Goal: Use online tool/utility: Utilize a website feature to perform a specific function

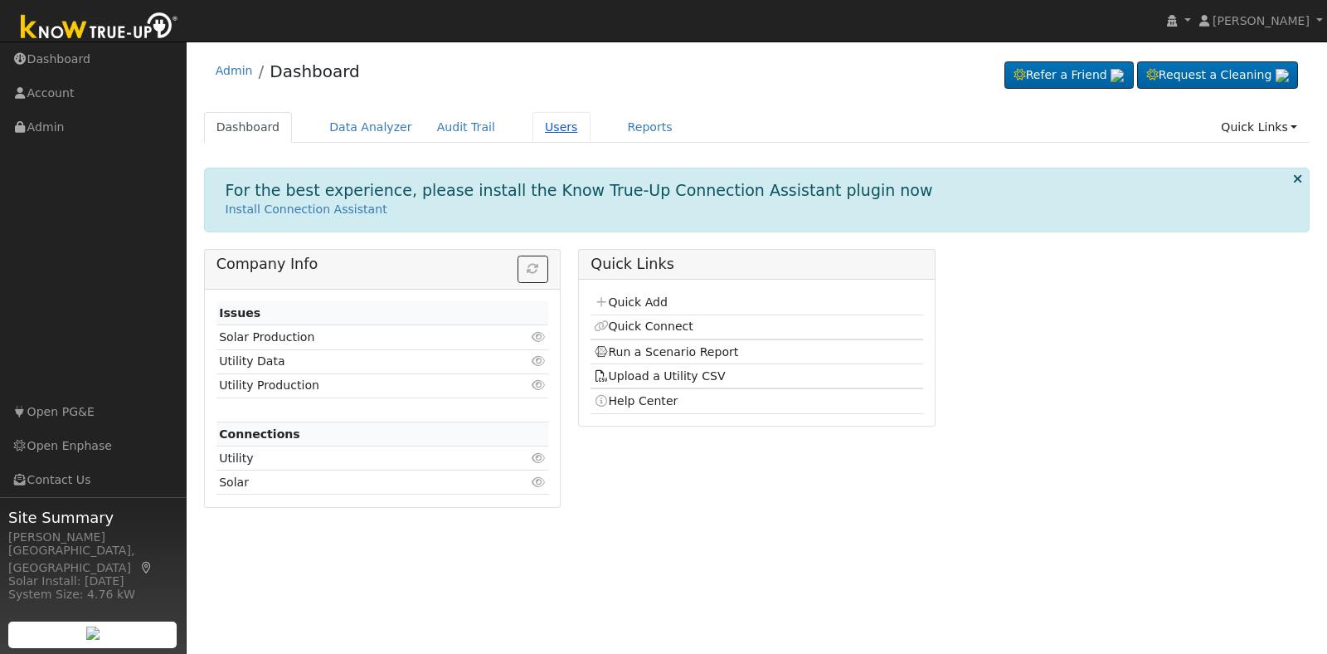
click at [533, 135] on link "Users" at bounding box center [562, 127] width 58 height 31
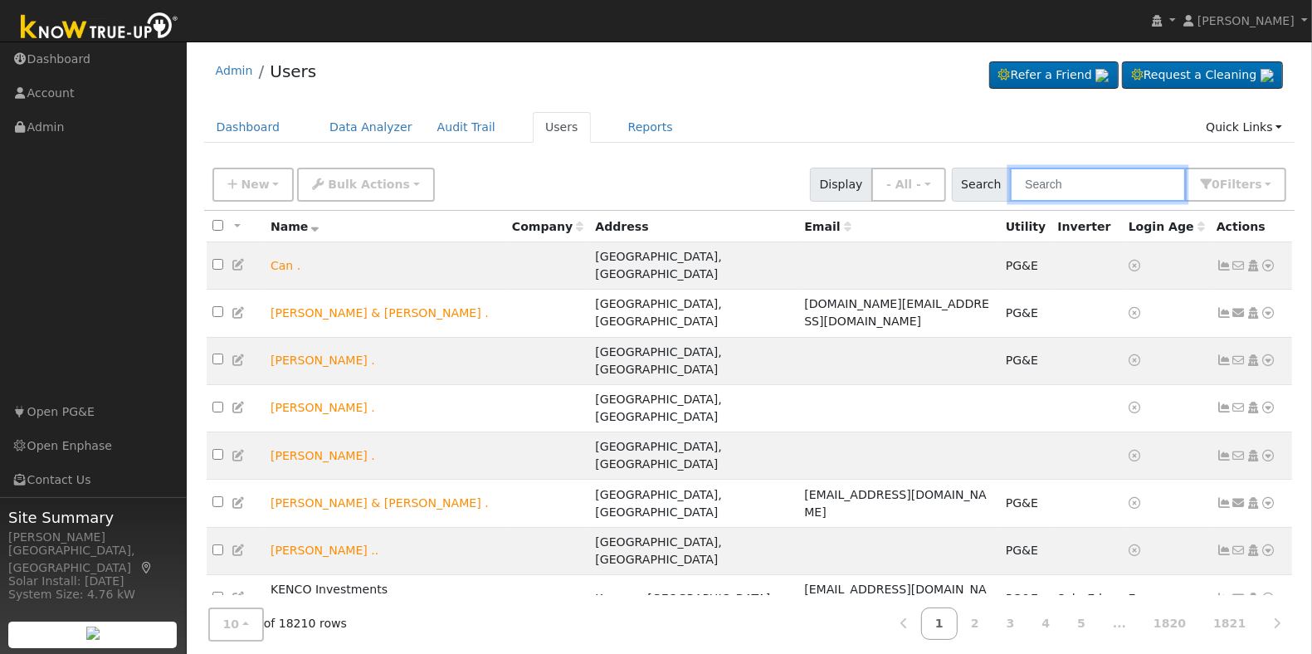
click at [1097, 180] on input "text" at bounding box center [1098, 185] width 176 height 34
paste input "[STREET_ADDRESS][US_STATE]"
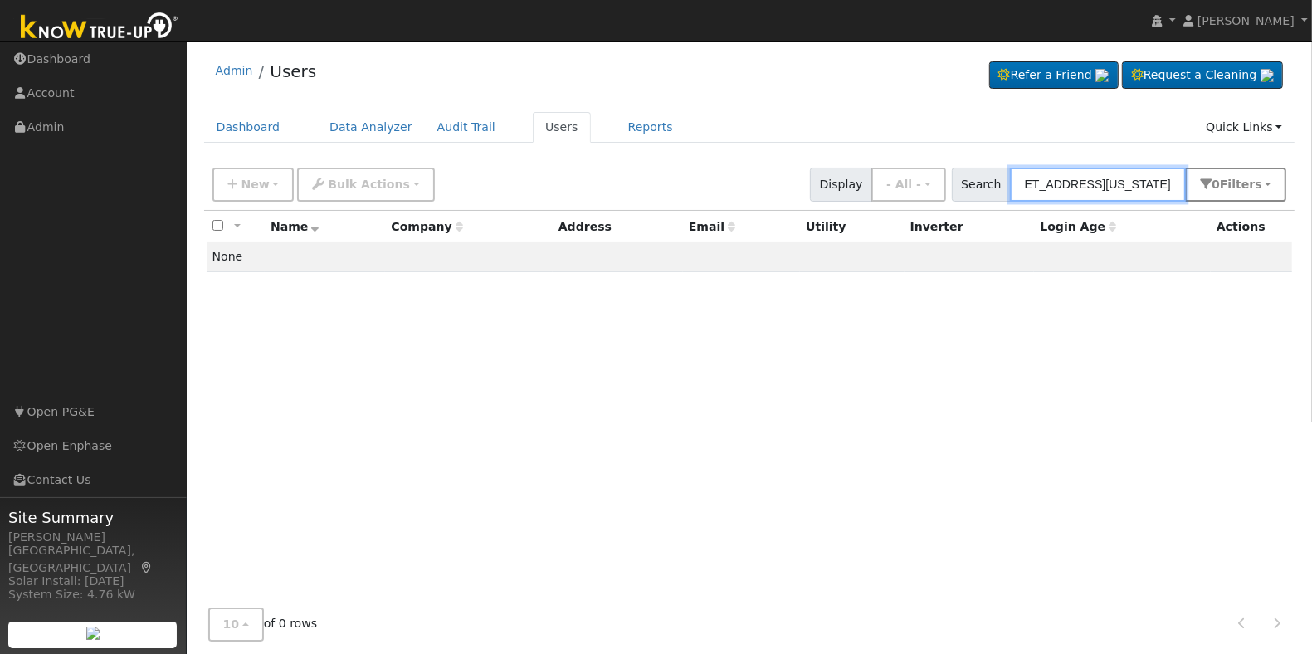
drag, startPoint x: 1085, startPoint y: 183, endPoint x: 1214, endPoint y: 192, distance: 128.9
click at [1214, 192] on div "Search [STREET_ADDRESS][US_STATE] 0 Filter s My accounts Role Show - All - Show…" at bounding box center [1119, 185] width 335 height 34
type input "1730 North"
click at [1054, 189] on input "1730 North" at bounding box center [1098, 185] width 176 height 34
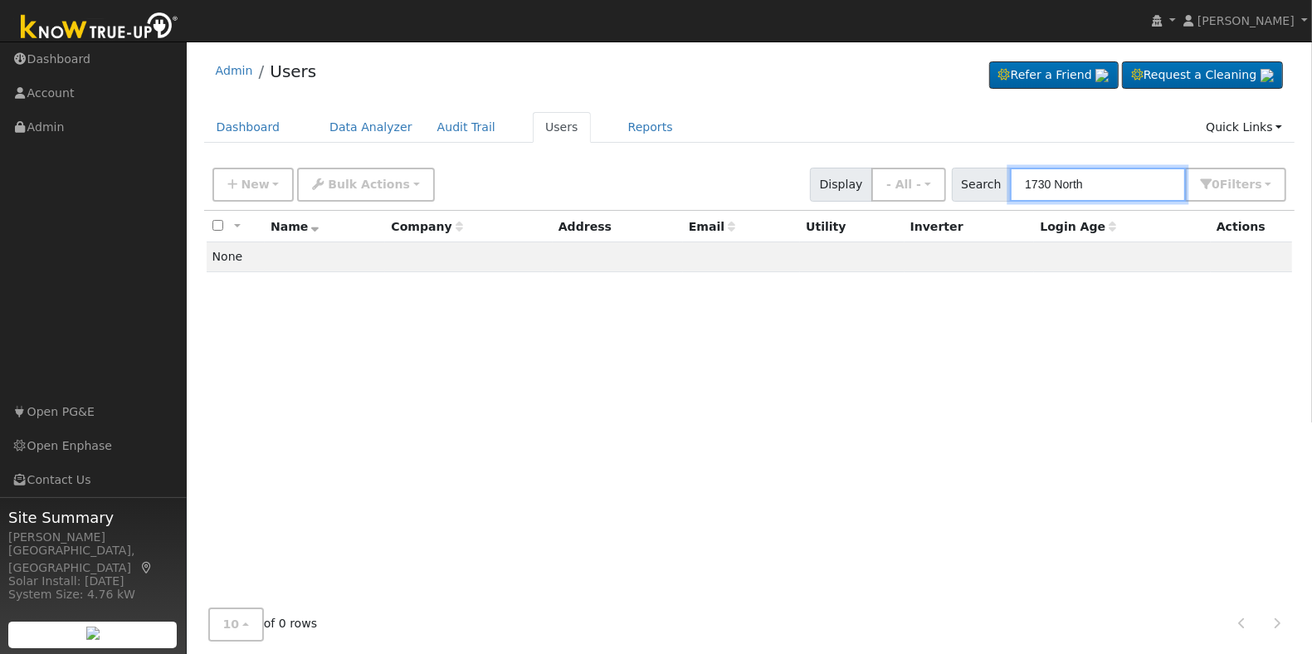
click at [1054, 189] on input "1730 North" at bounding box center [1098, 185] width 176 height 34
paste input "[PERSON_NAME]"
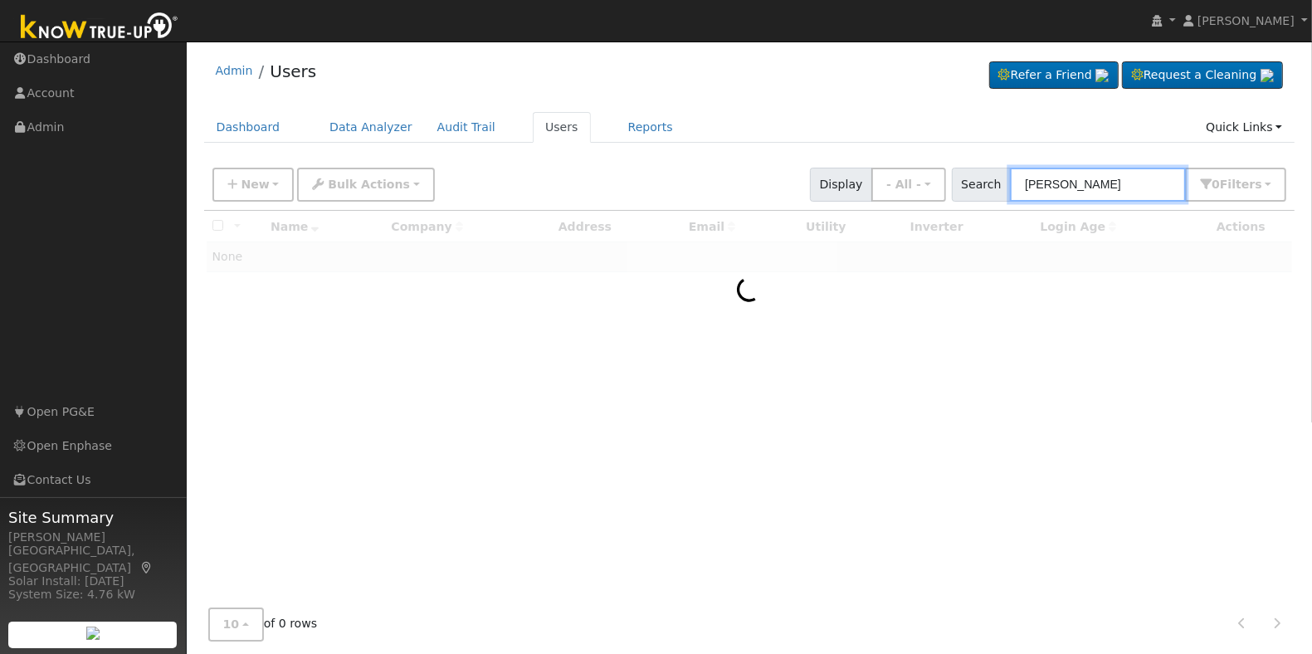
type input "[PERSON_NAME]"
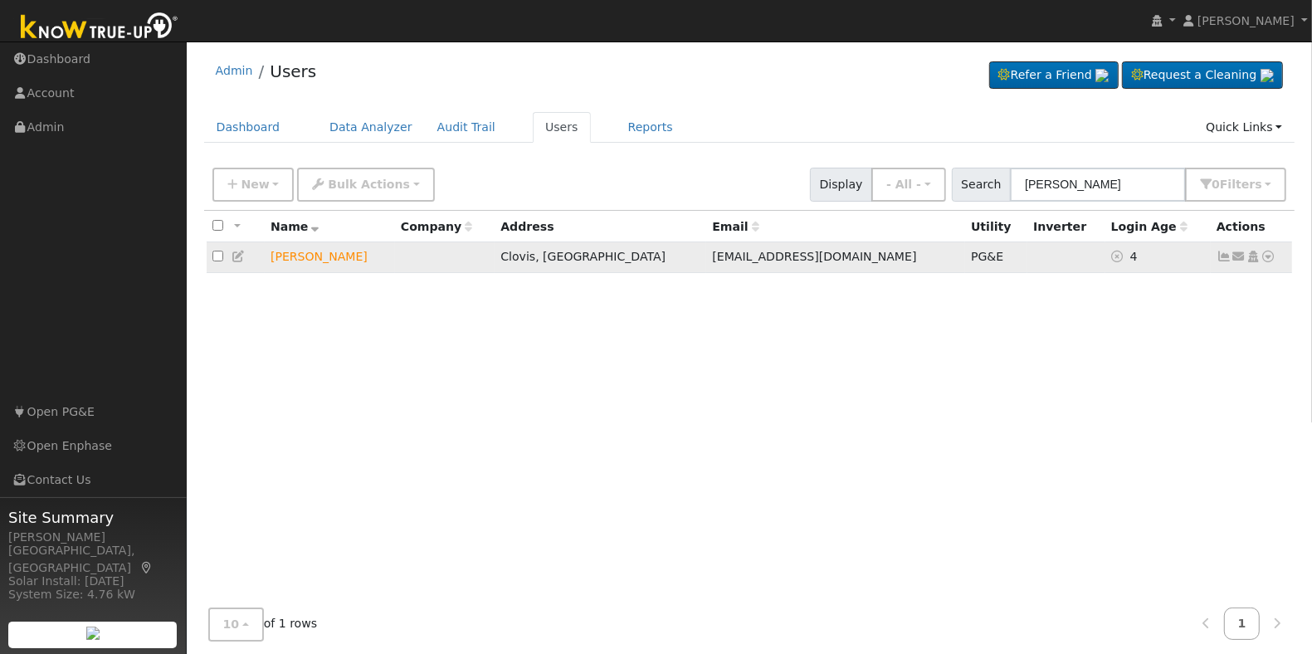
click at [1266, 255] on icon at bounding box center [1268, 257] width 15 height 12
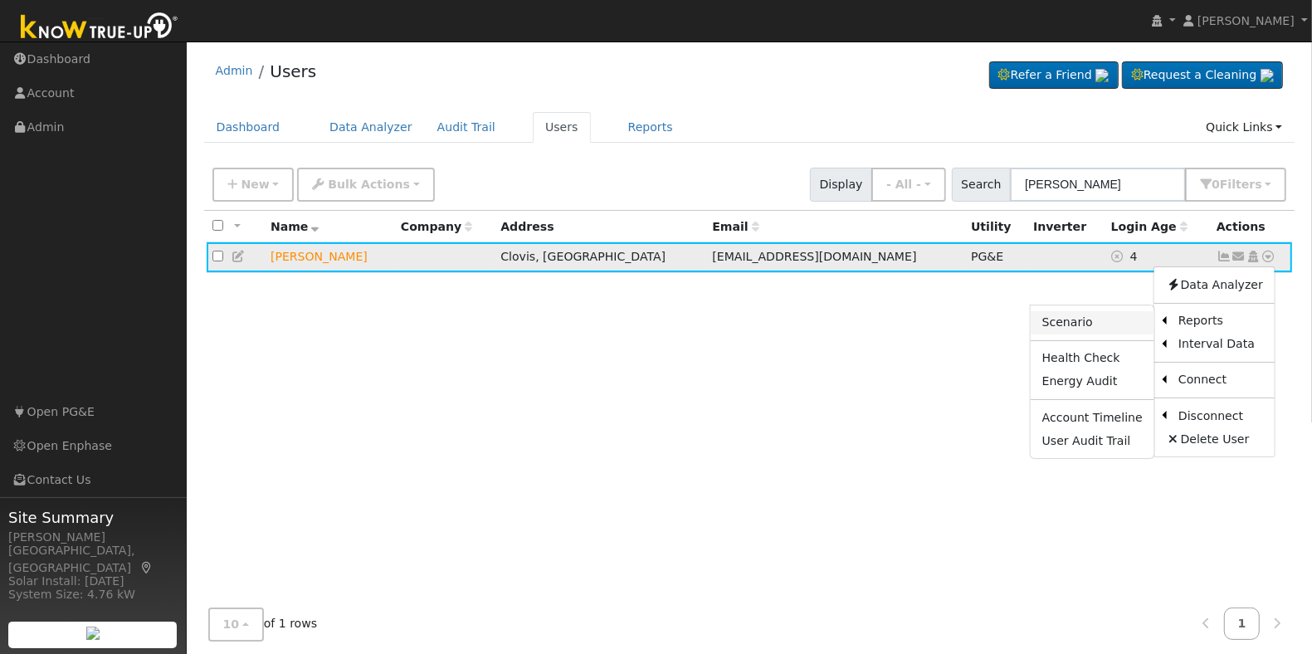
click at [1092, 319] on link "Scenario" at bounding box center [1092, 322] width 124 height 23
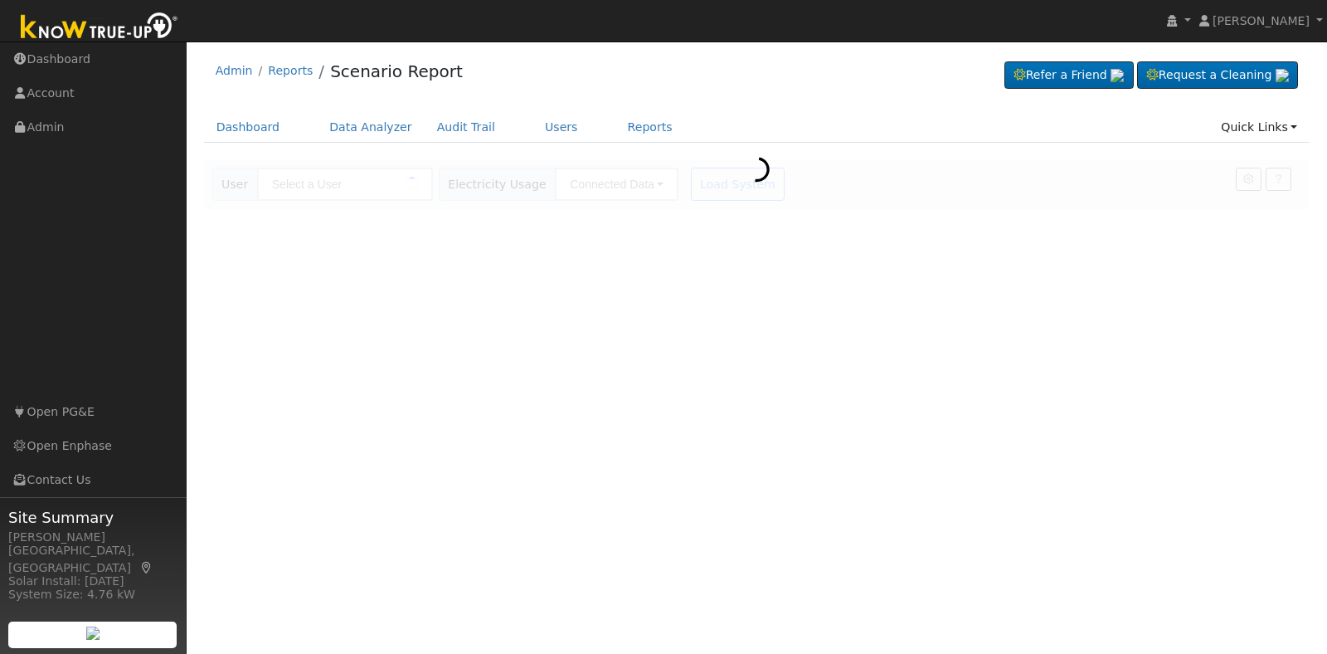
type input "[PERSON_NAME]"
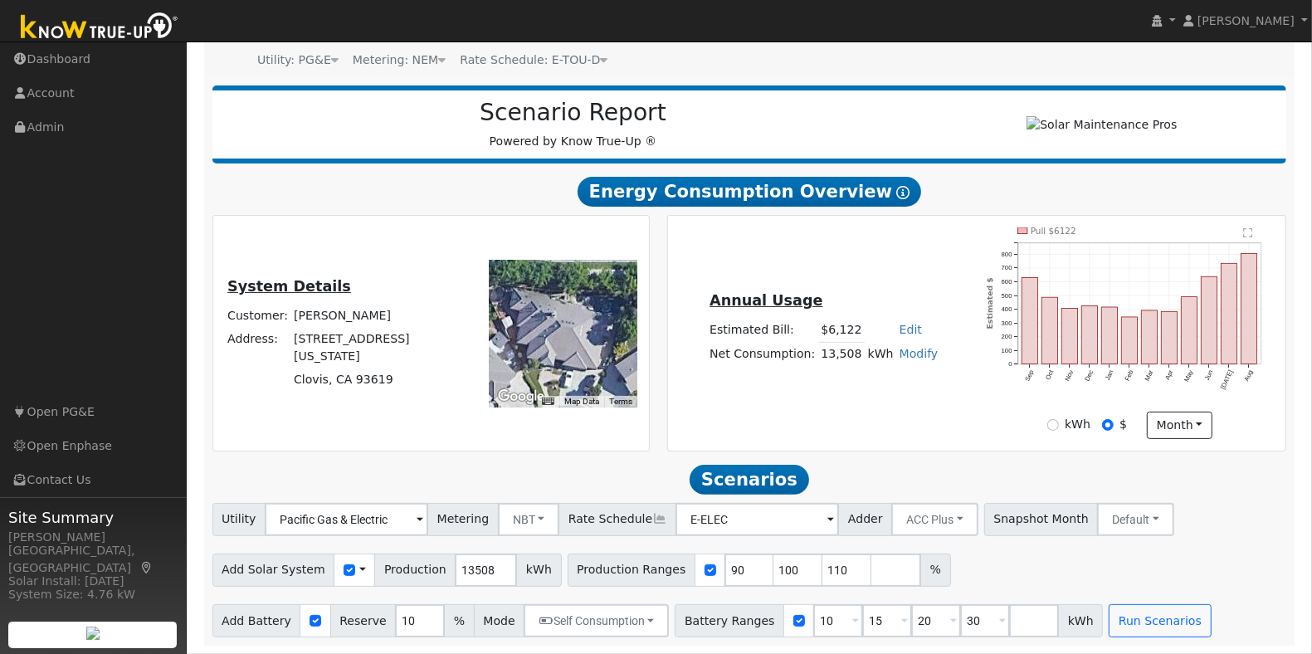
scroll to position [168, 0]
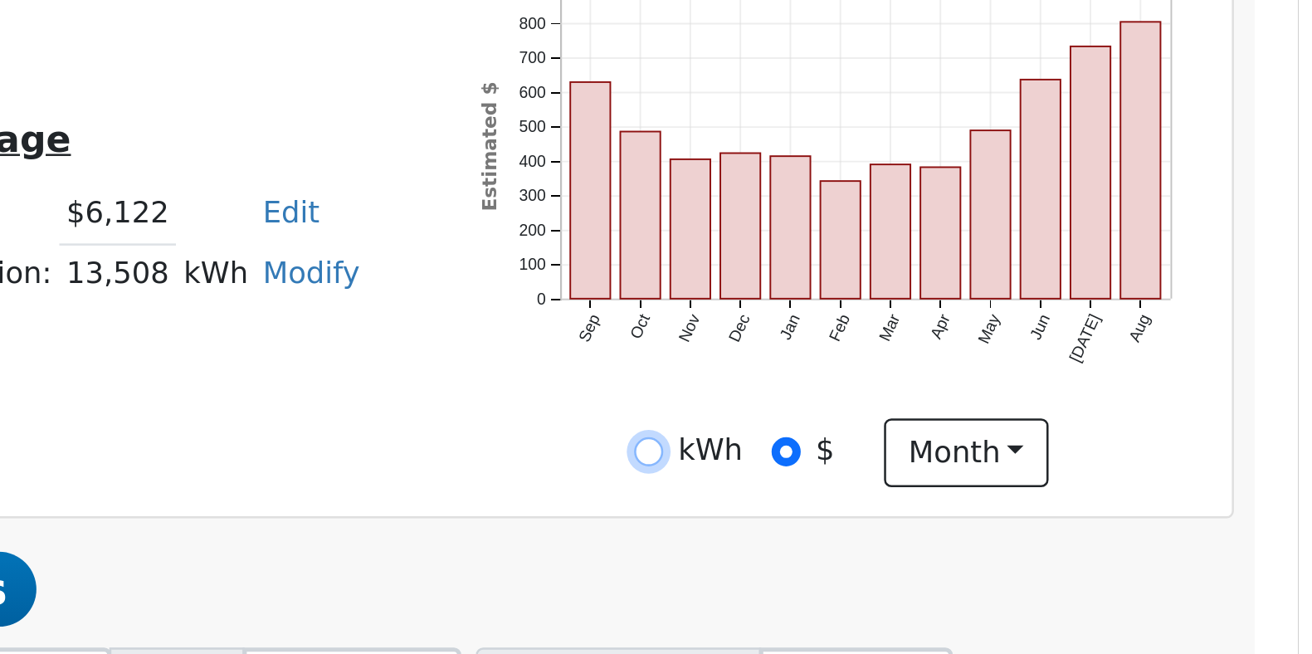
click at [1059, 428] on input "kWh" at bounding box center [1053, 425] width 12 height 12
radio input "true"
radio input "false"
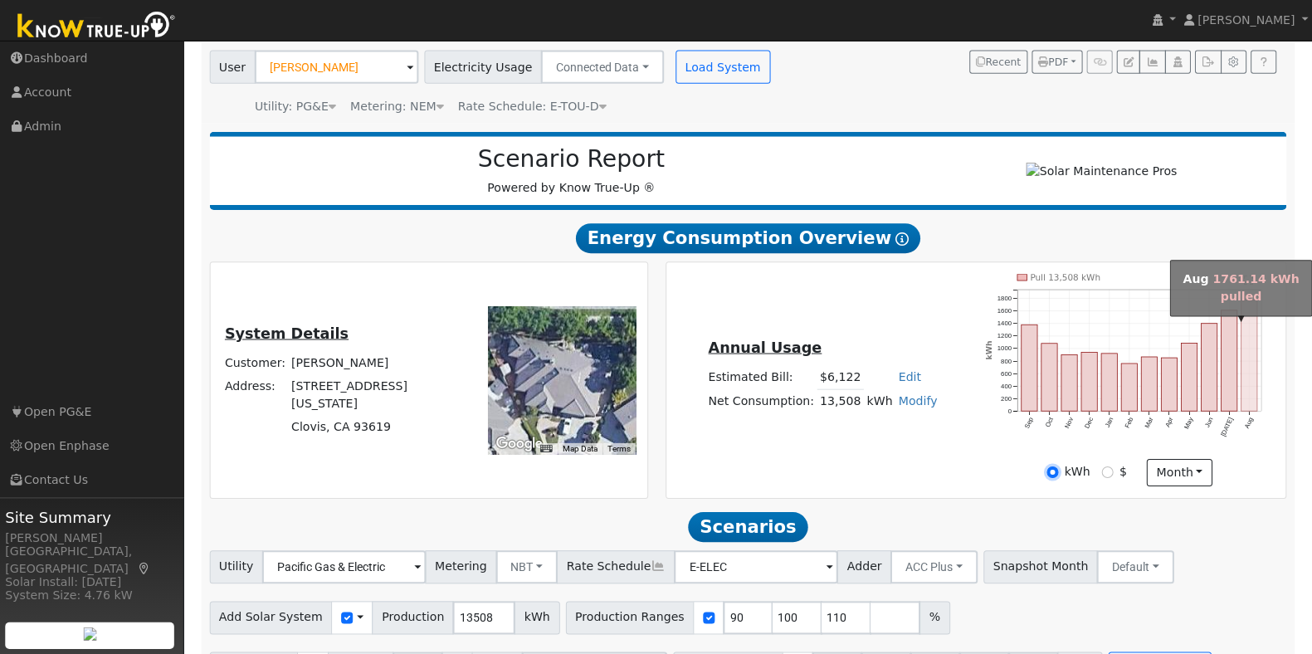
scroll to position [171, 0]
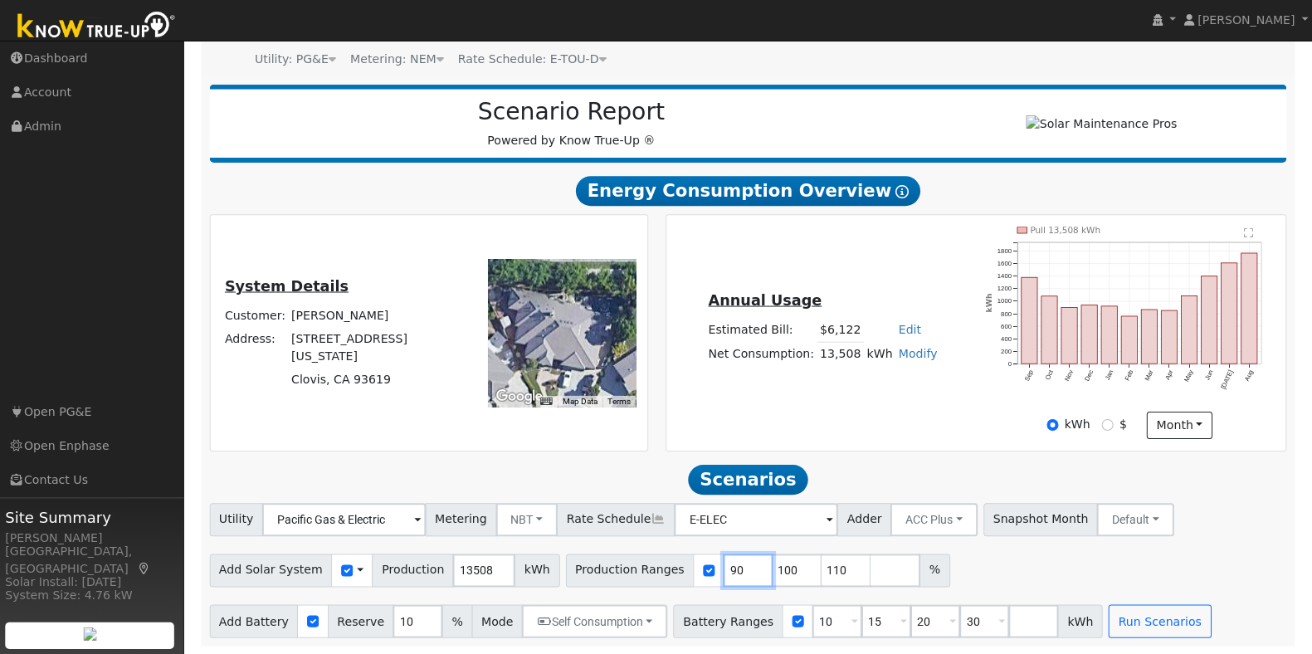
click at [724, 572] on input "90" at bounding box center [749, 569] width 50 height 33
type input "100"
type input "110"
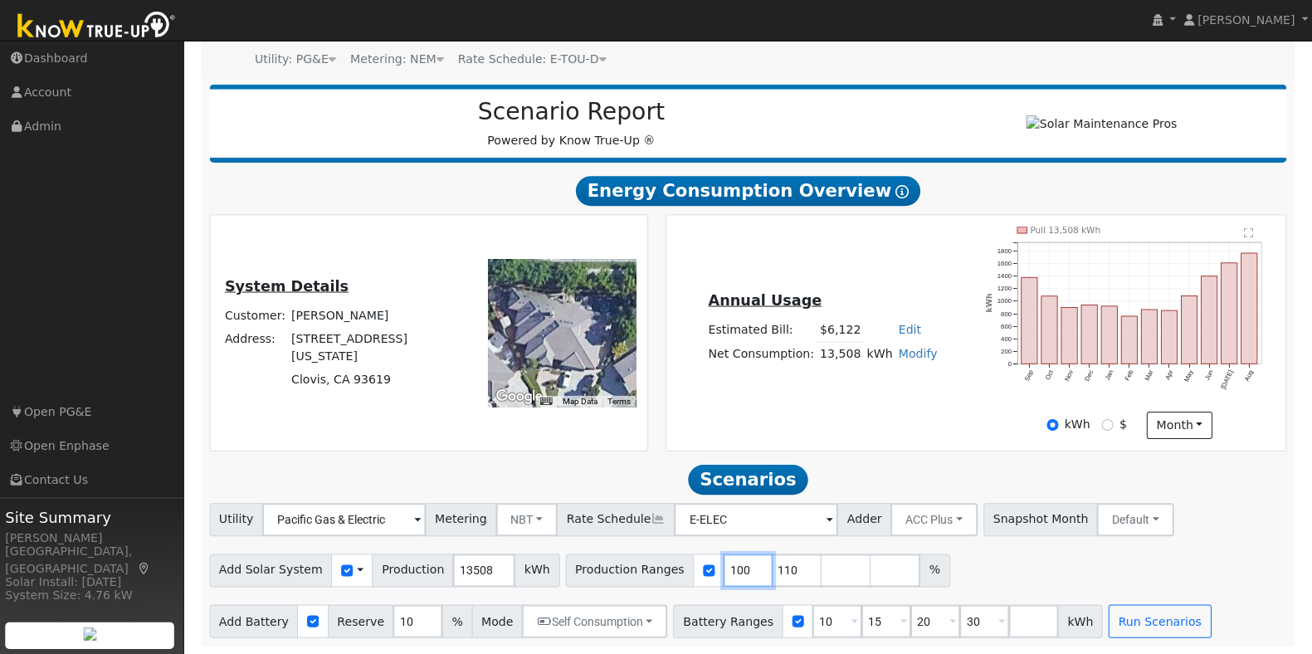
click at [724, 572] on input "100" at bounding box center [749, 569] width 50 height 33
type input "110"
click at [724, 572] on input "110" at bounding box center [749, 569] width 50 height 33
click at [724, 572] on input "number" at bounding box center [749, 569] width 50 height 33
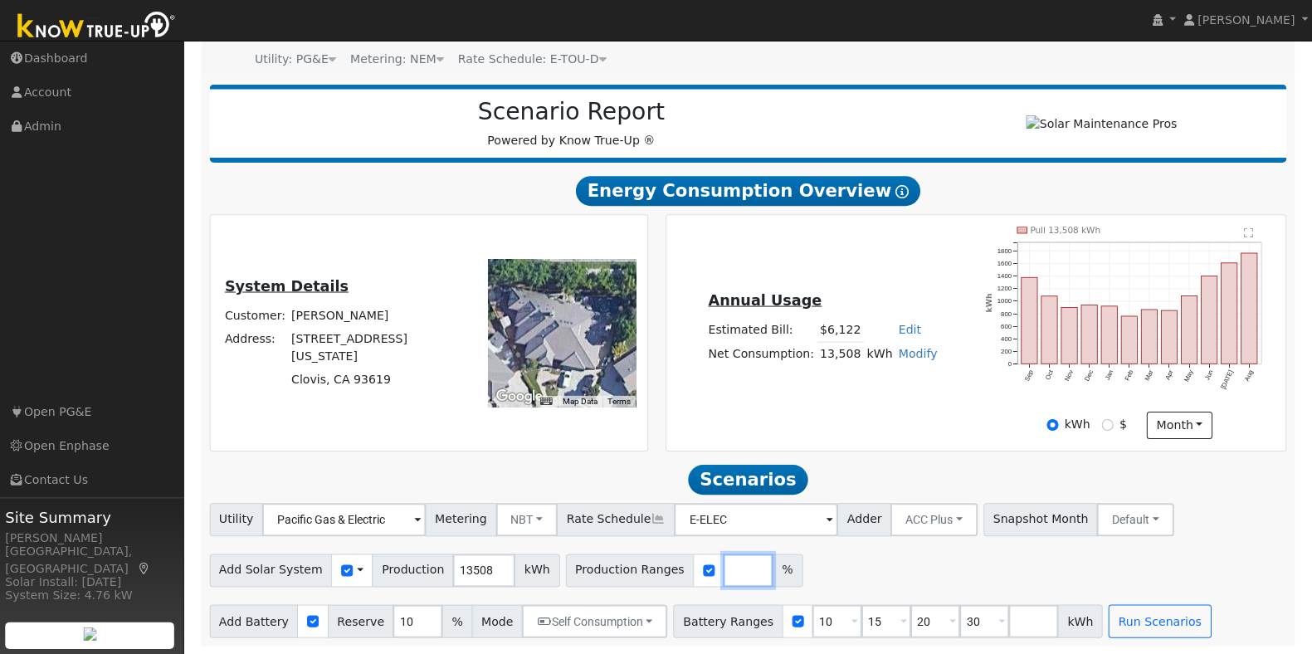
click at [724, 572] on input "number" at bounding box center [749, 569] width 50 height 33
type input "125"
click at [724, 569] on input "125" at bounding box center [749, 569] width 50 height 33
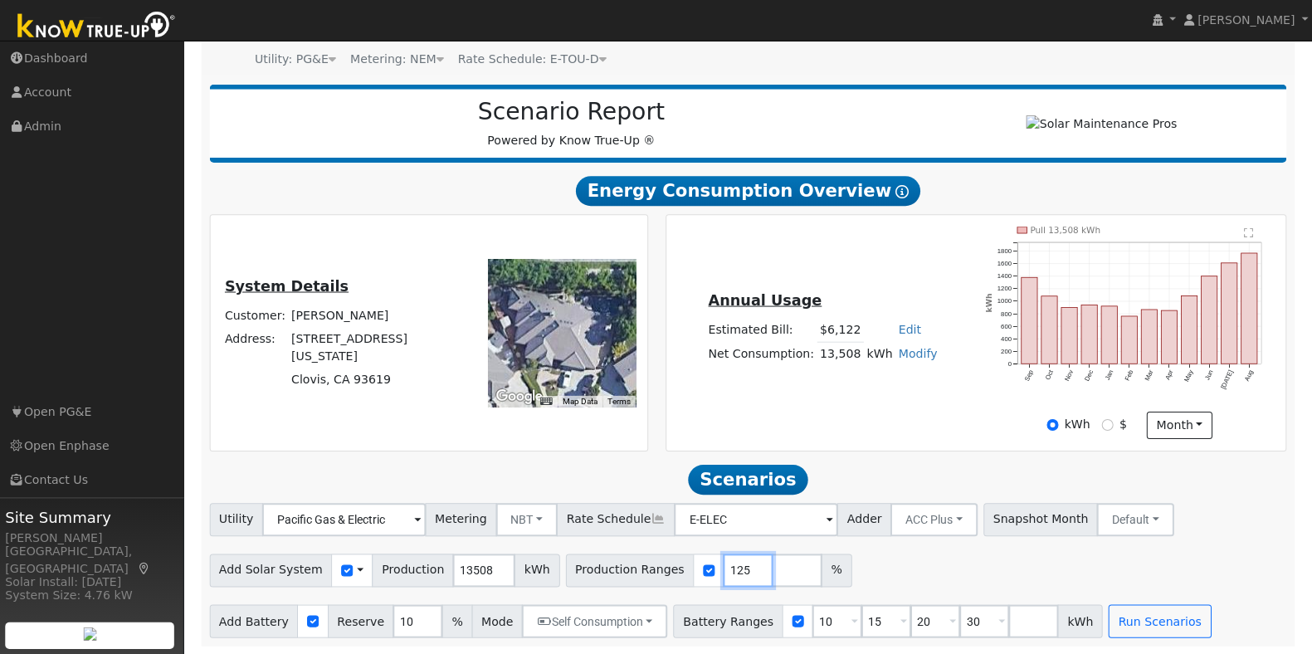
type input "125"
click at [396, 607] on input "10" at bounding box center [420, 620] width 50 height 33
click at [813, 626] on input "10" at bounding box center [838, 620] width 50 height 33
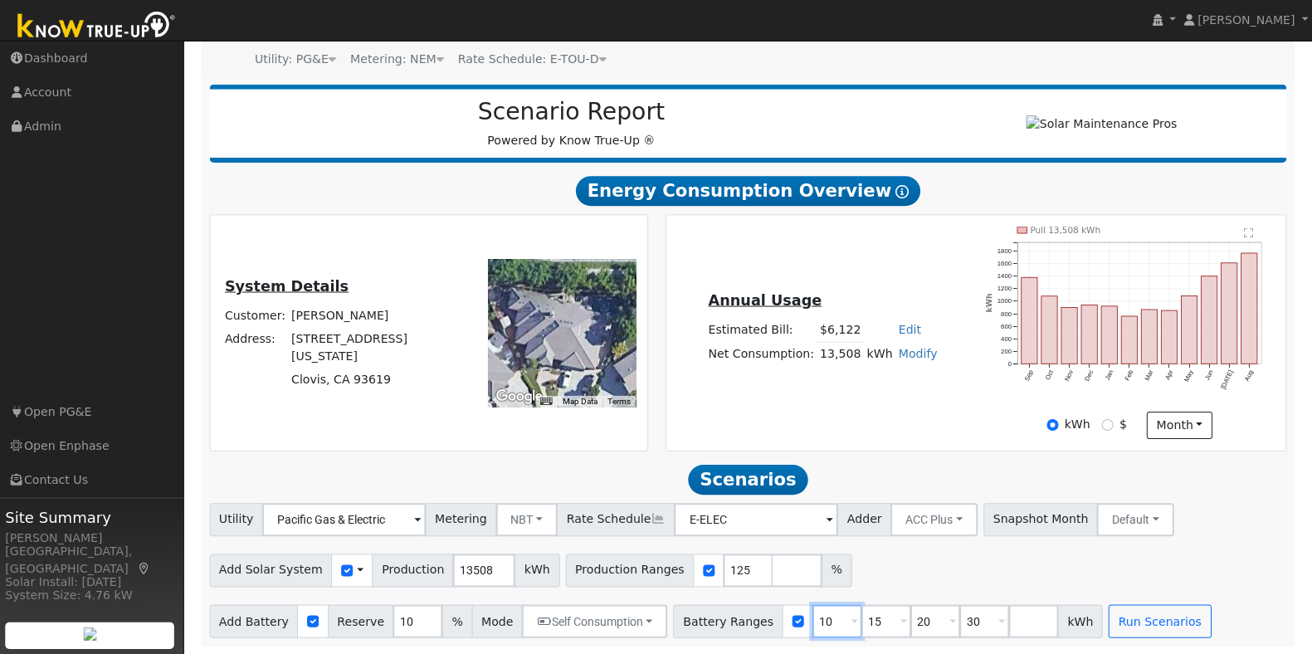
click at [813, 626] on input "10" at bounding box center [838, 620] width 50 height 33
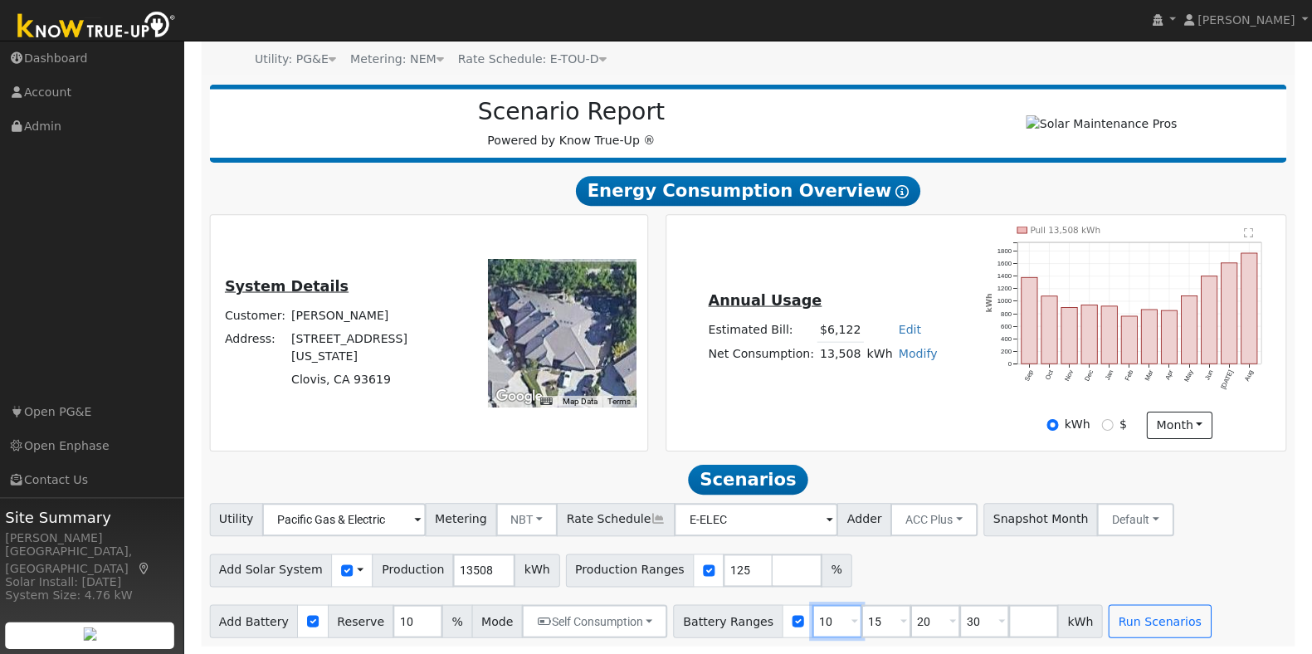
type input "15"
type input "20"
type input "30"
click at [813, 626] on input "15" at bounding box center [838, 620] width 50 height 33
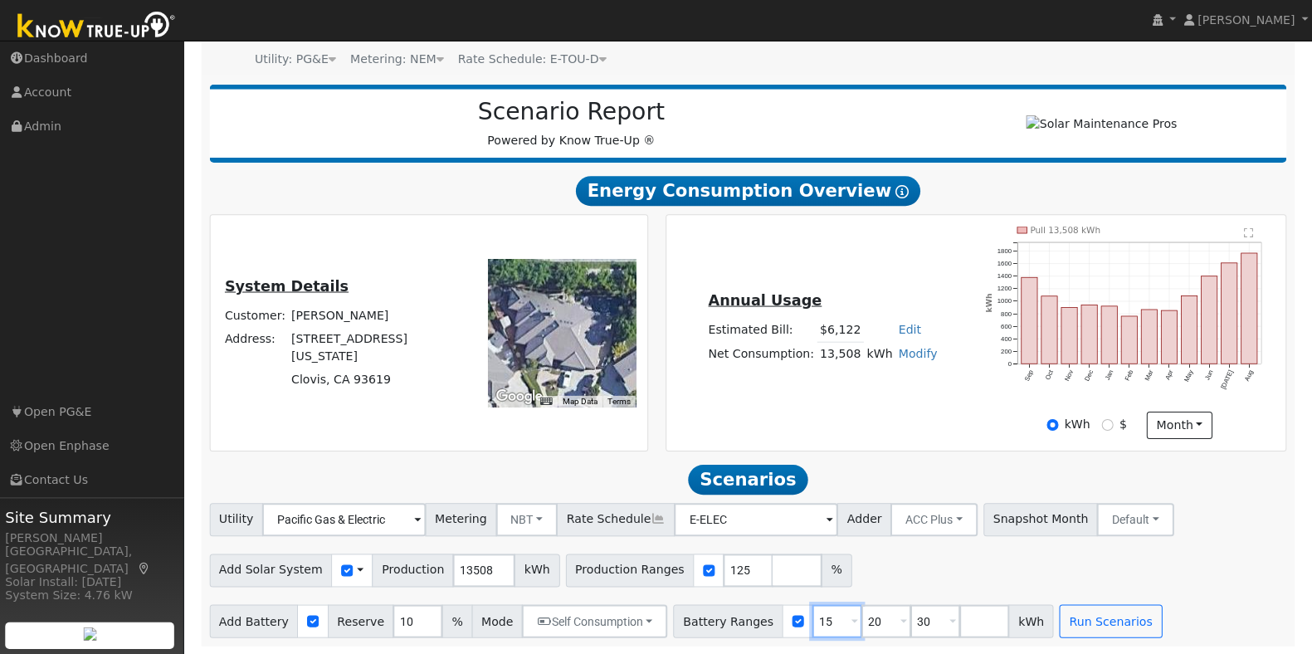
click at [813, 626] on input "15" at bounding box center [838, 620] width 50 height 33
type input "20"
type input "30"
click at [813, 626] on input "20" at bounding box center [838, 620] width 50 height 33
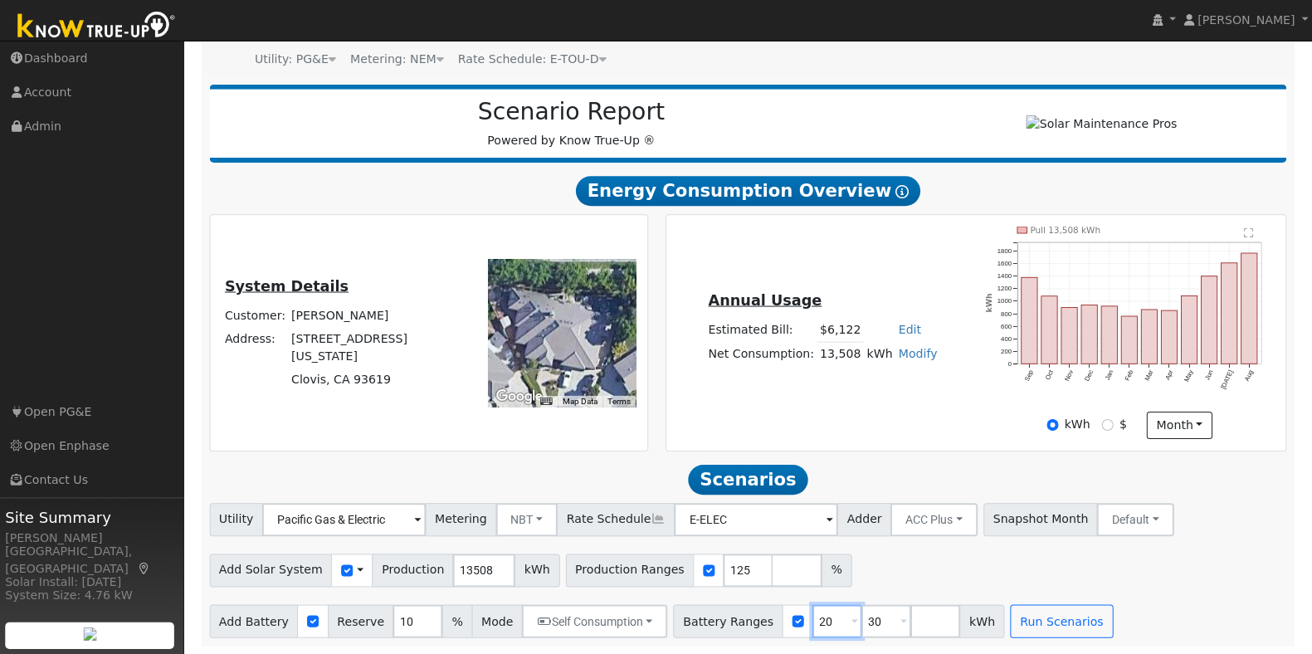
click at [813, 626] on input "20" at bounding box center [838, 620] width 50 height 33
type input "30"
click at [813, 626] on input "30" at bounding box center [838, 620] width 50 height 33
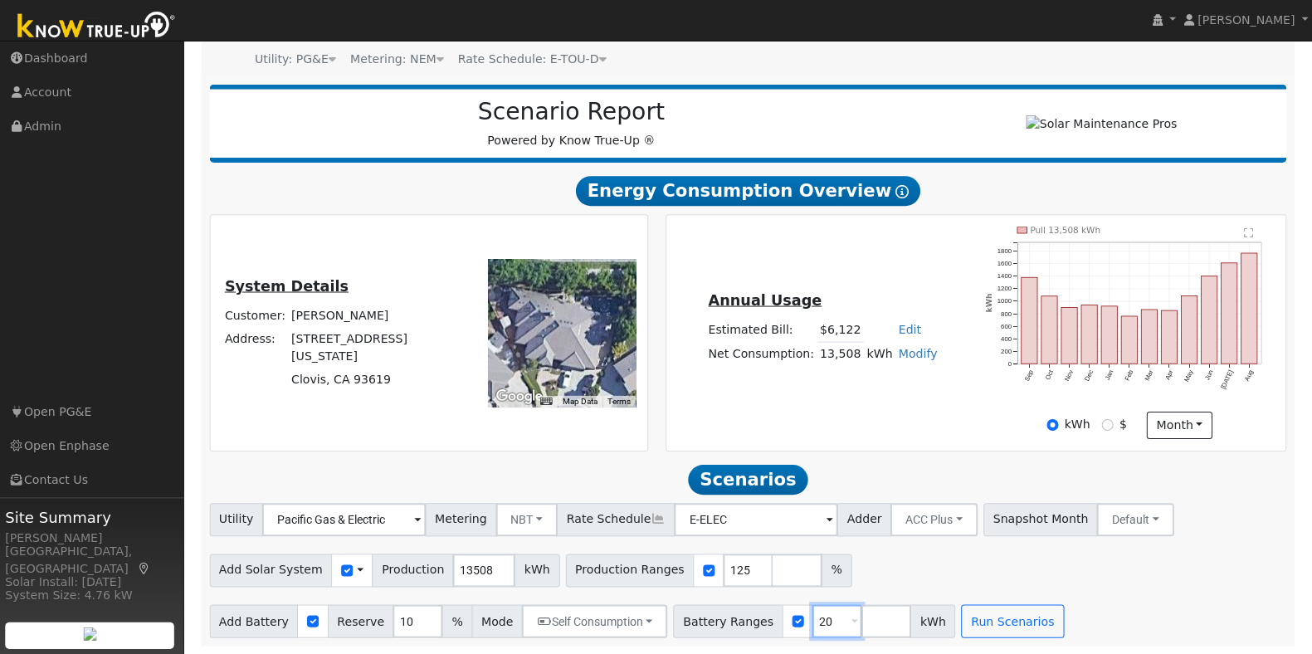
type input "20"
click at [395, 620] on input "10" at bounding box center [420, 620] width 50 height 33
type input "20"
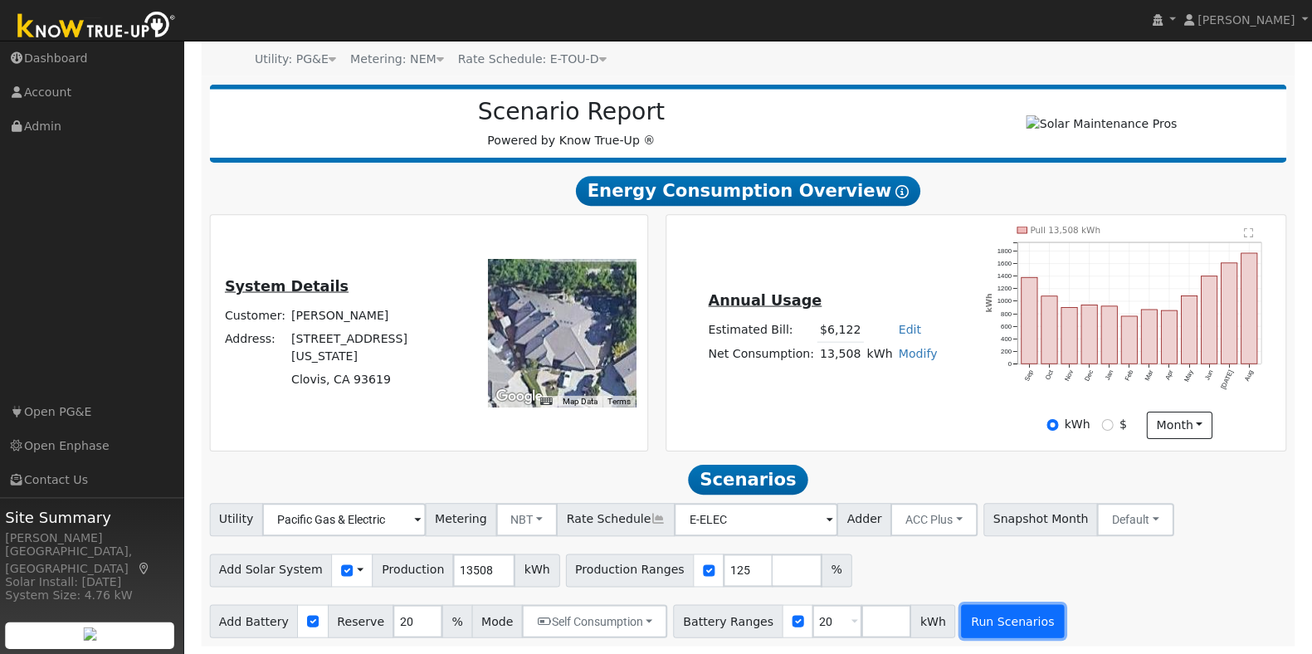
click at [972, 611] on button "Run Scenarios" at bounding box center [1013, 620] width 102 height 33
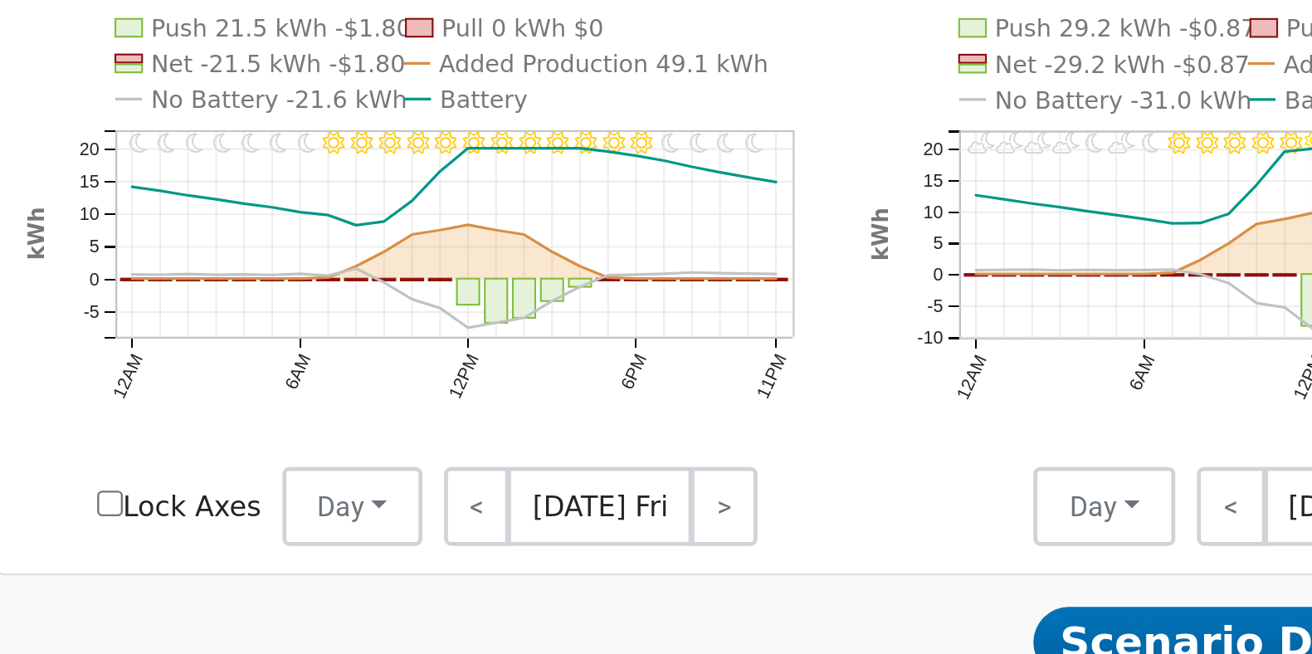
scroll to position [598, 0]
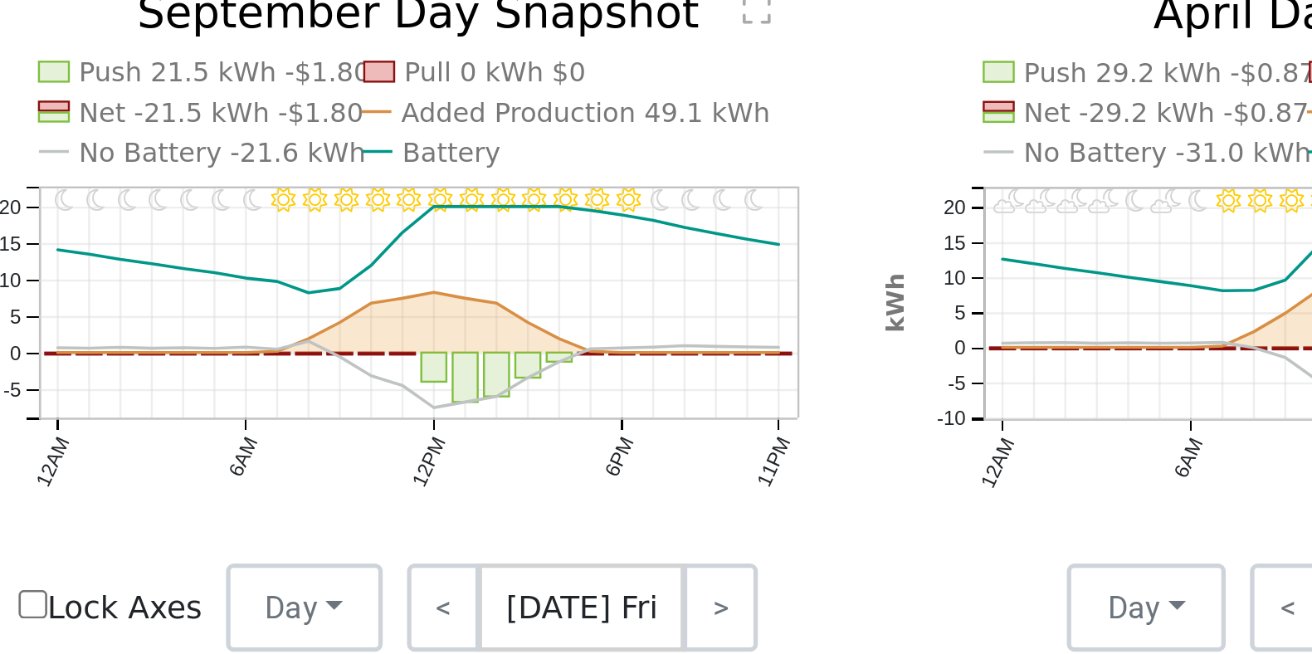
click at [304, 427] on text "No Battery -21.6 kWh" at bounding box center [331, 422] width 108 height 12
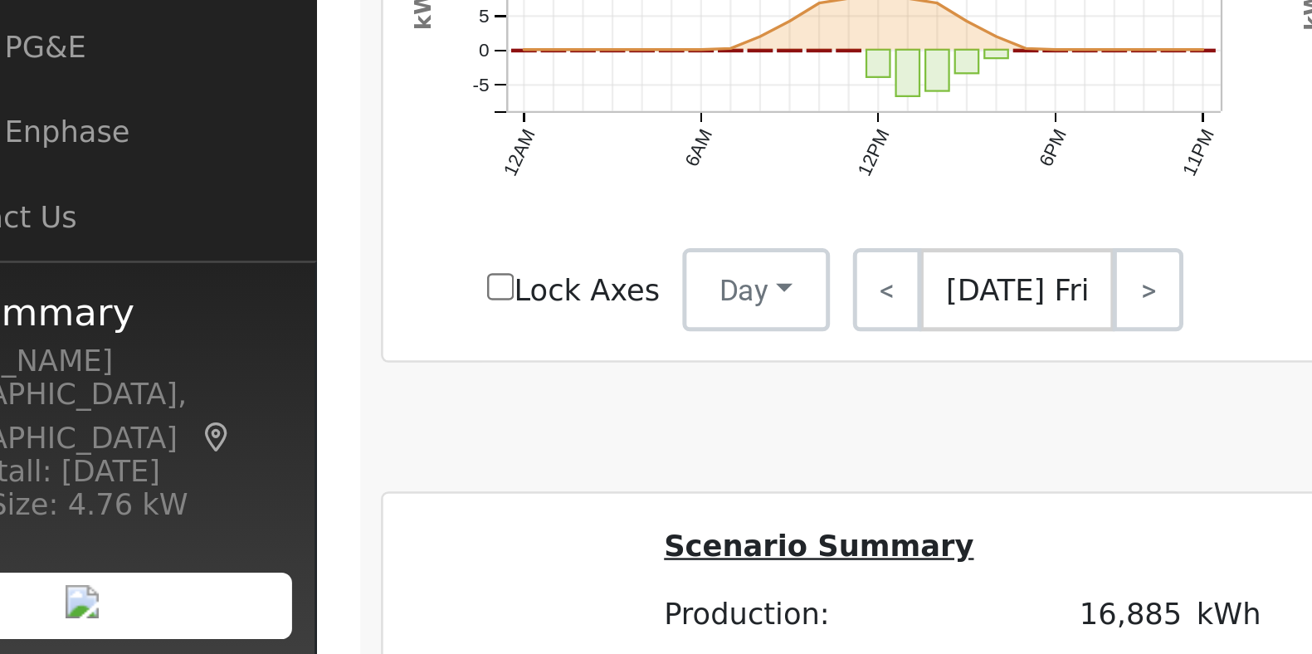
scroll to position [683, 0]
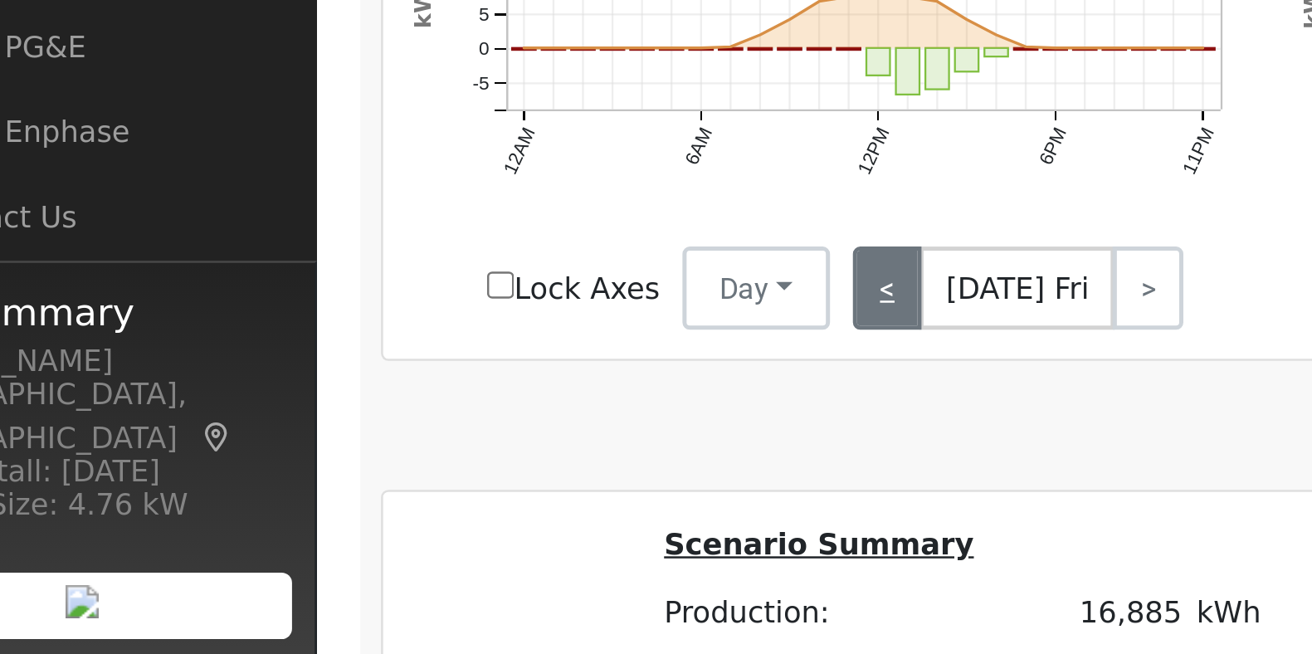
click at [416, 516] on link "<" at bounding box center [414, 507] width 27 height 33
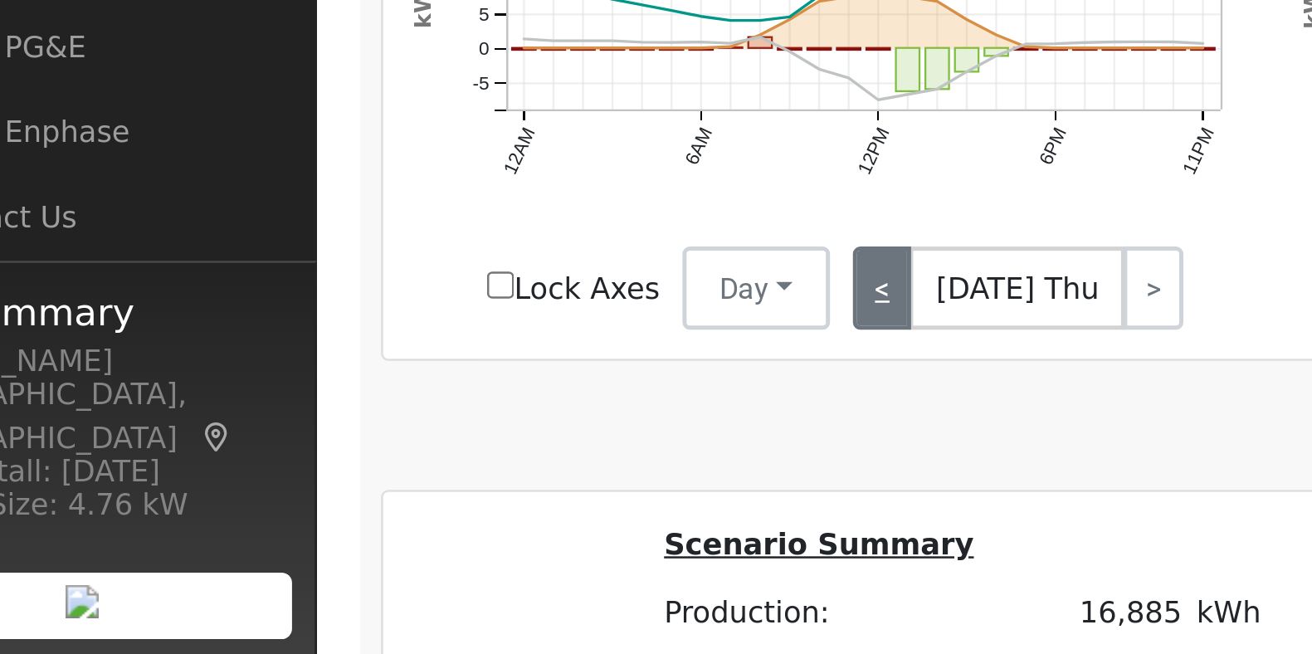
scroll to position [682, 0]
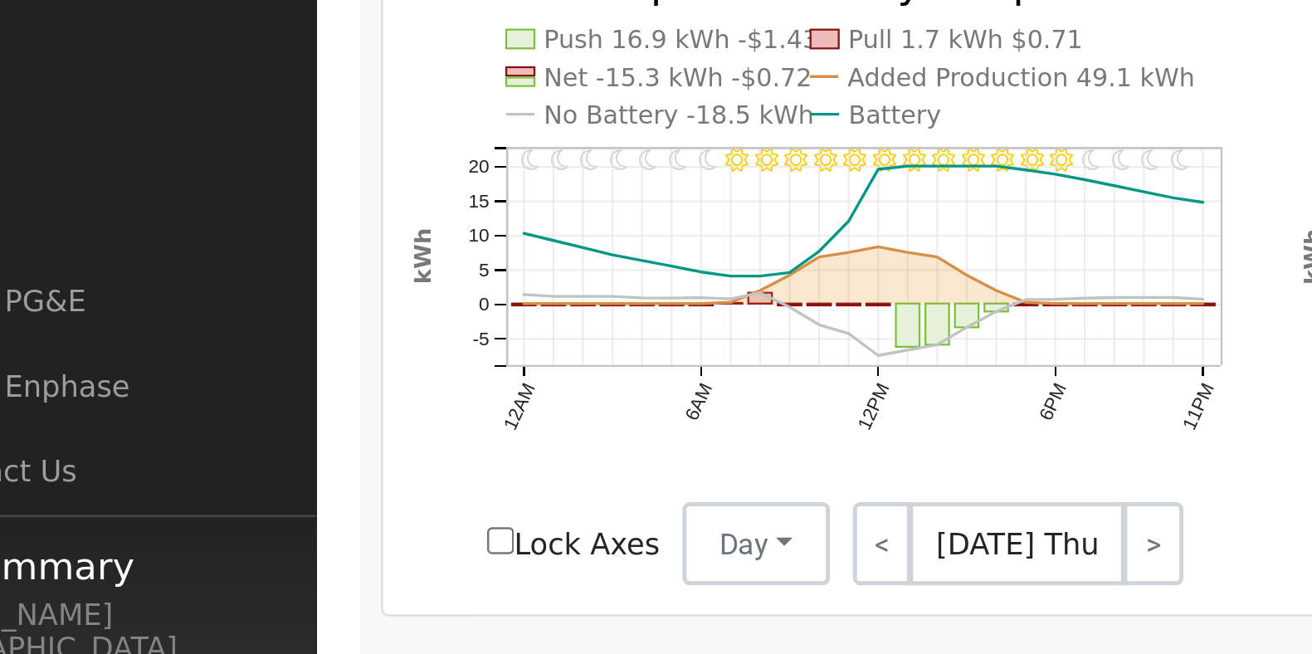
click at [309, 343] on text "No Battery -18.5 kWh" at bounding box center [331, 338] width 108 height 12
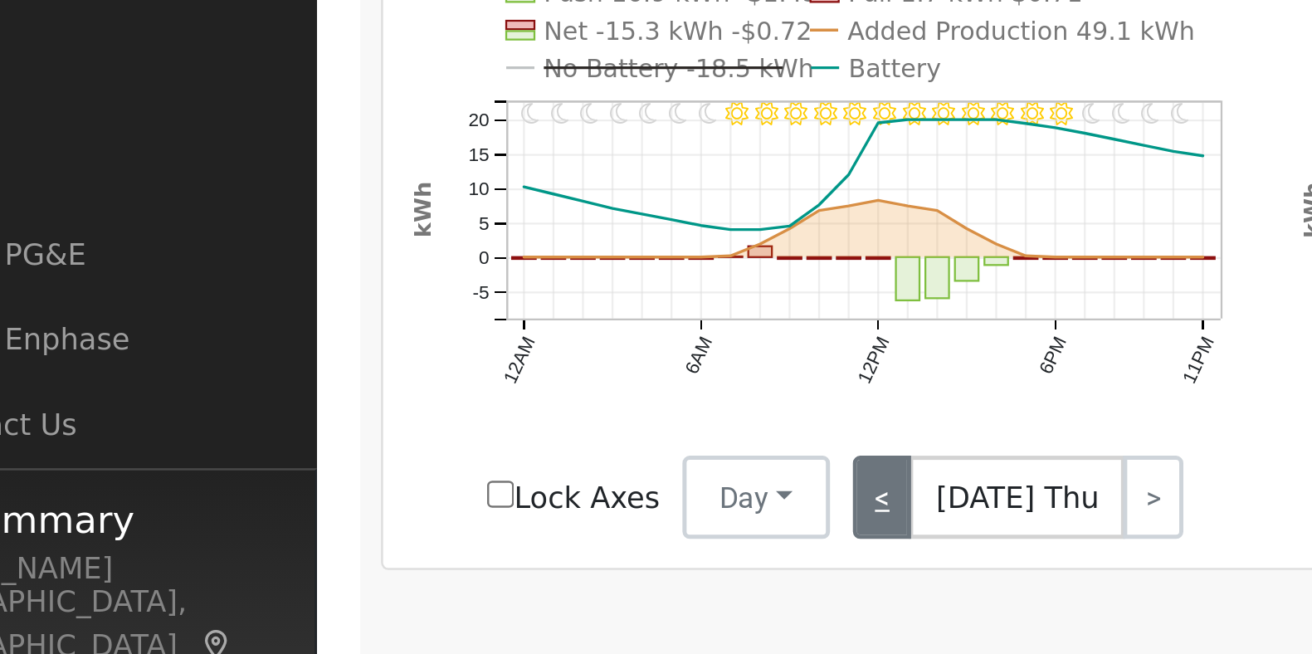
click at [407, 518] on link "<" at bounding box center [413, 508] width 24 height 33
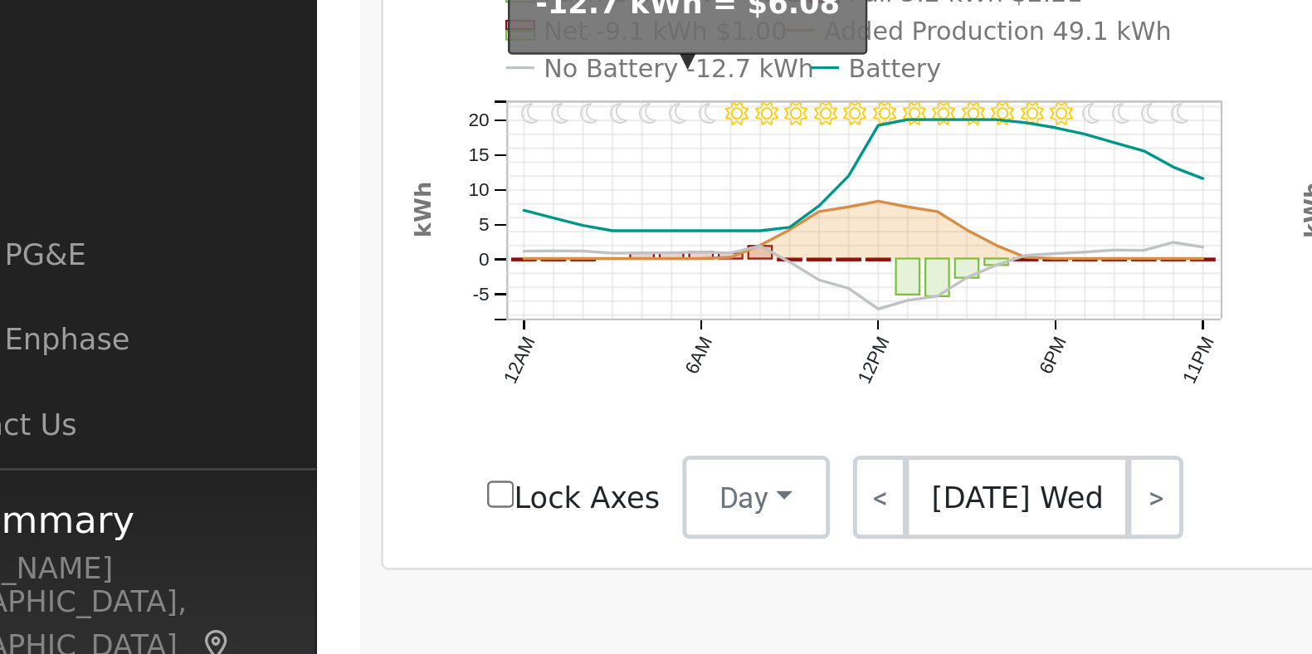
click at [300, 343] on text "No Battery -12.7 kWh" at bounding box center [331, 338] width 108 height 12
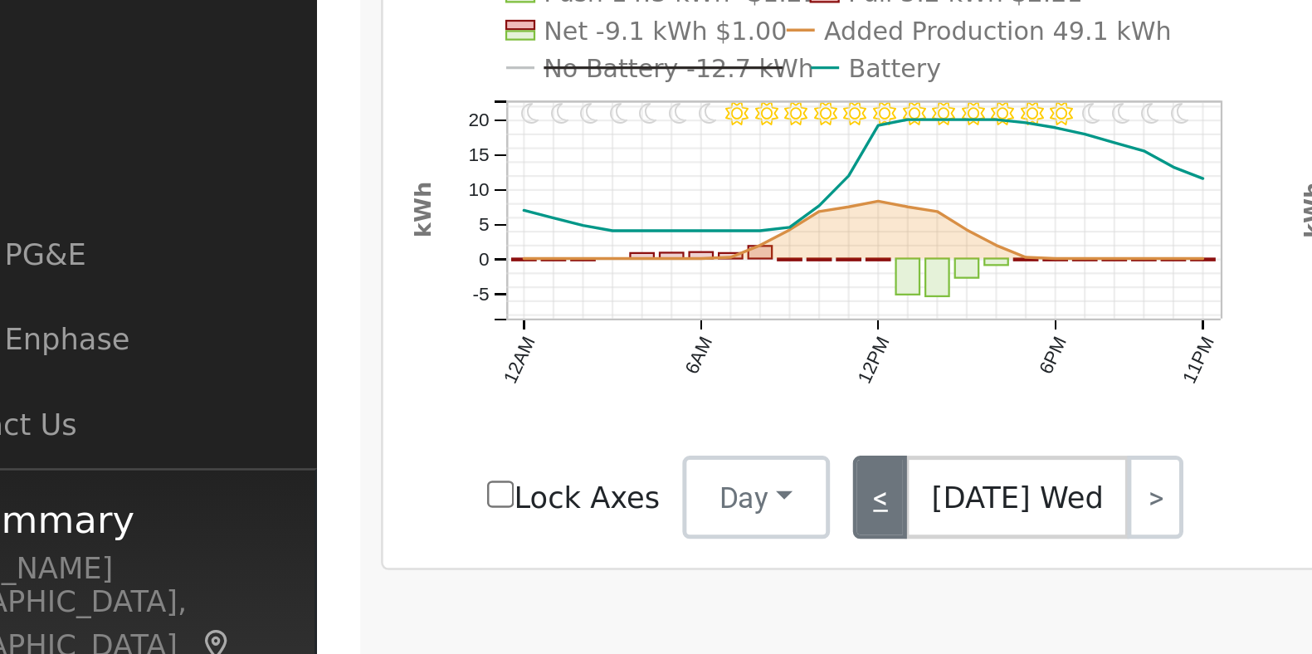
click at [409, 519] on link "<" at bounding box center [412, 508] width 22 height 33
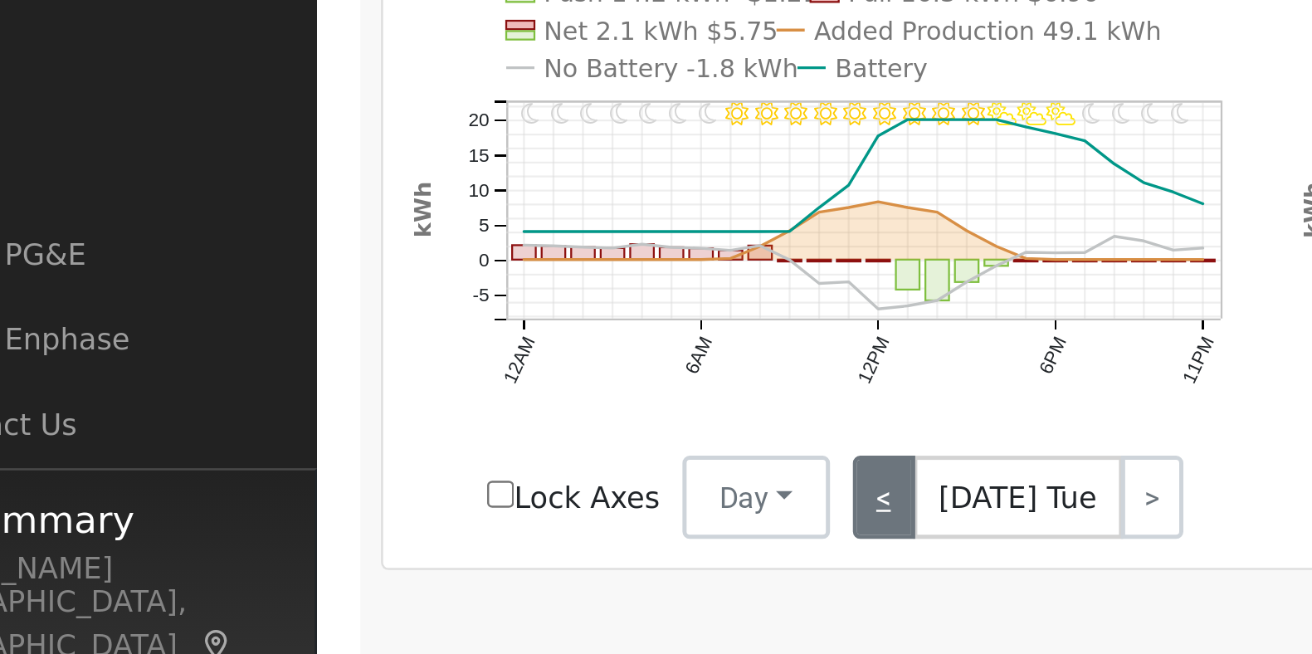
click at [412, 521] on link "<" at bounding box center [413, 508] width 25 height 33
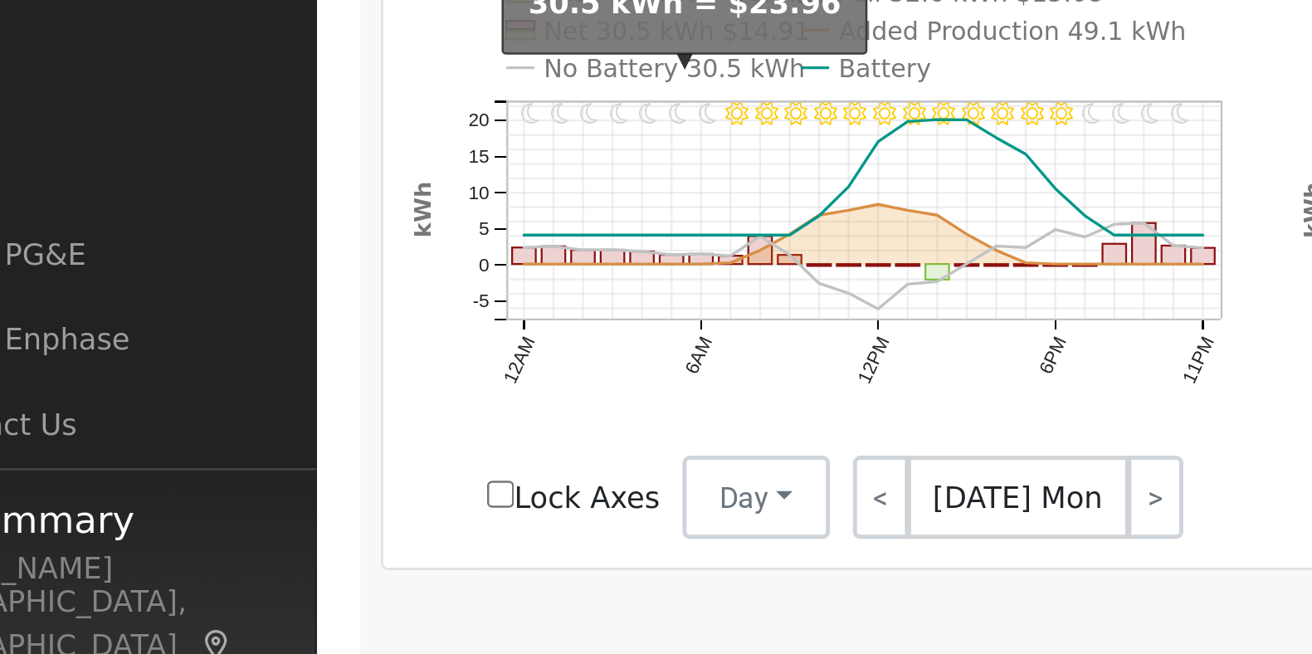
click at [312, 343] on text "No Battery 30.5 kWh" at bounding box center [329, 338] width 105 height 12
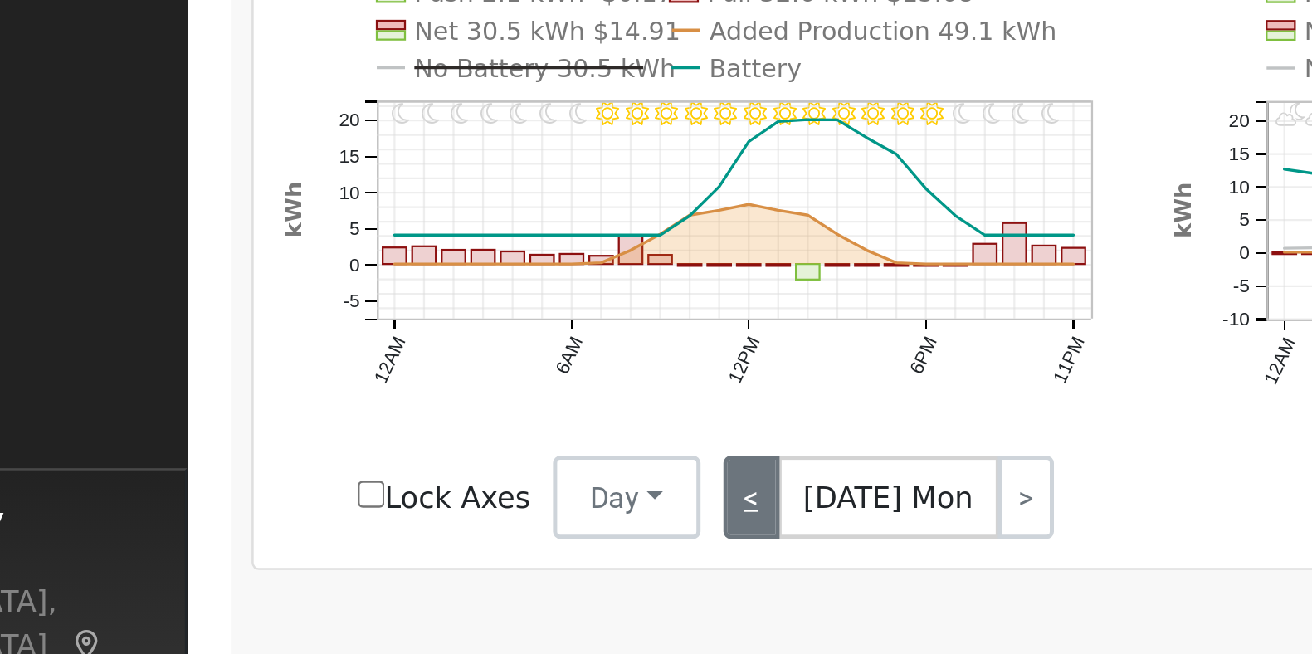
click at [411, 519] on link "<" at bounding box center [412, 508] width 22 height 33
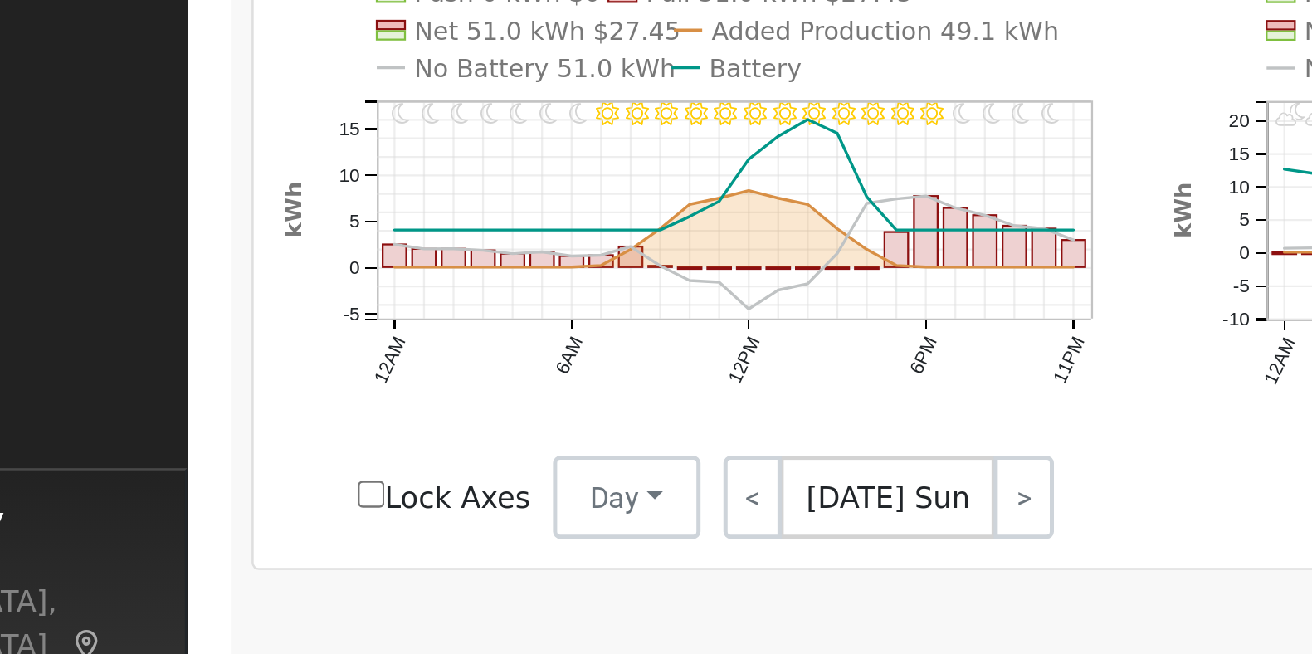
click at [317, 343] on text "No Battery 51.0 kWh" at bounding box center [329, 338] width 105 height 12
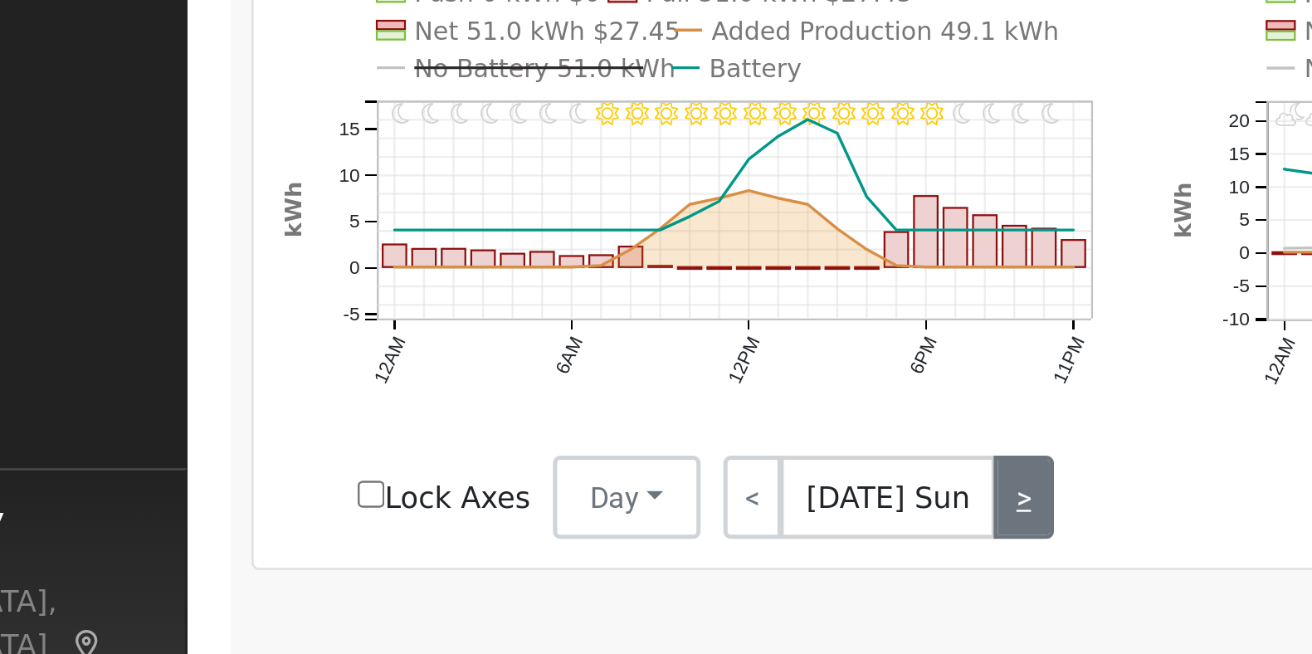
click at [509, 518] on link ">" at bounding box center [520, 508] width 23 height 33
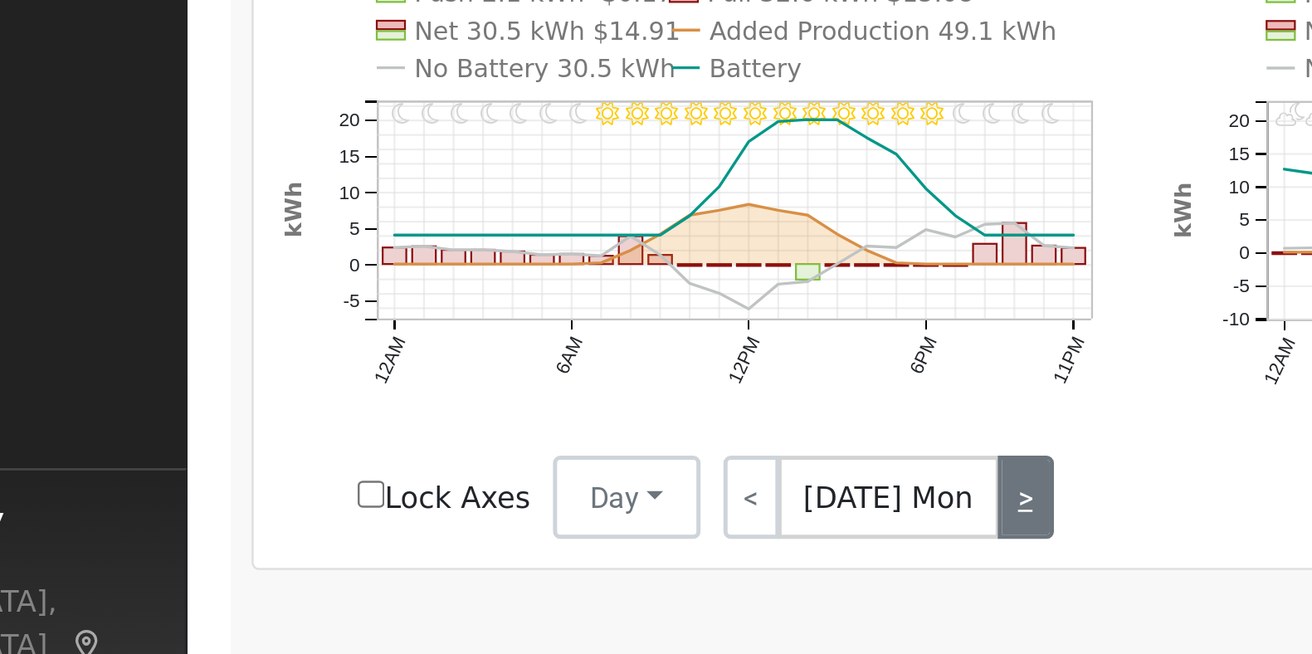
click at [510, 519] on link ">" at bounding box center [521, 508] width 22 height 33
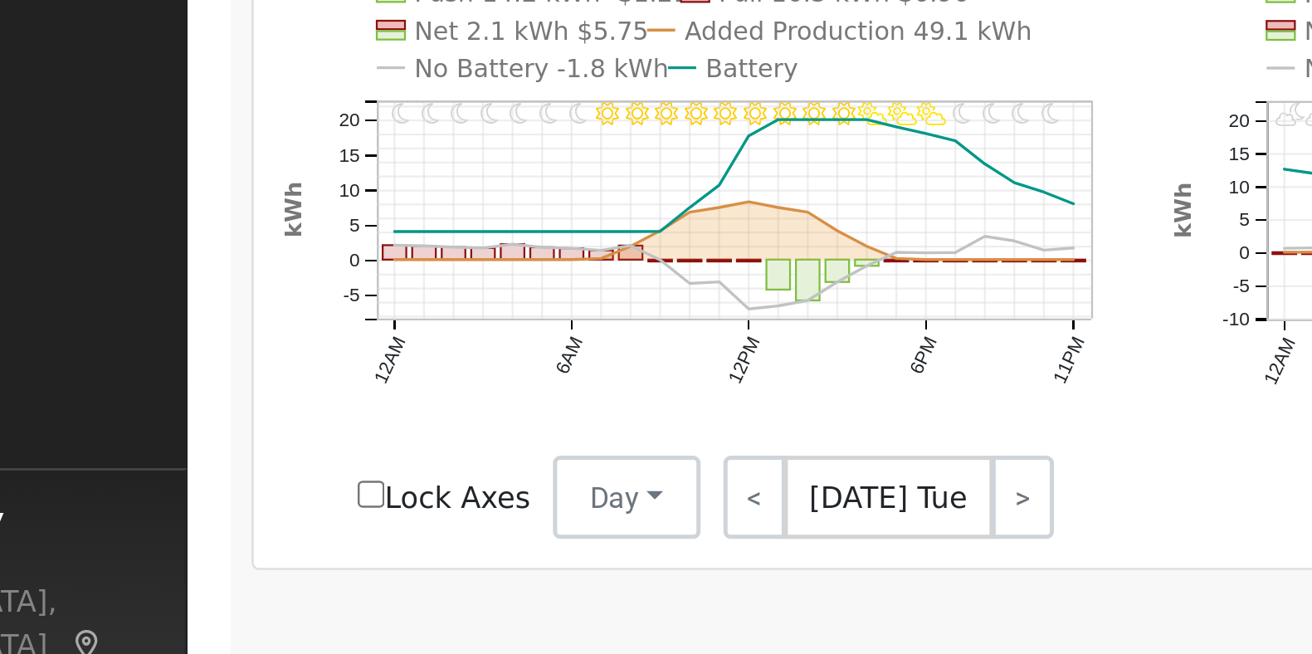
click at [316, 343] on text "No Battery -1.8 kWh" at bounding box center [327, 338] width 101 height 12
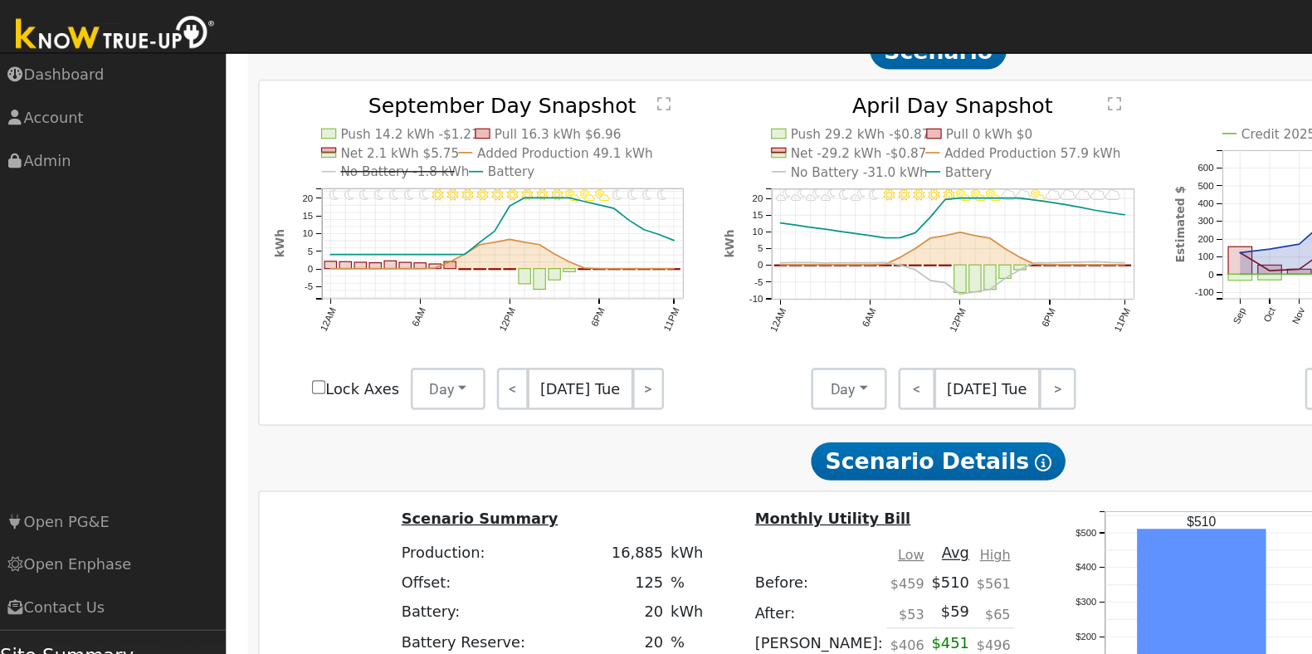
scroll to position [863, 0]
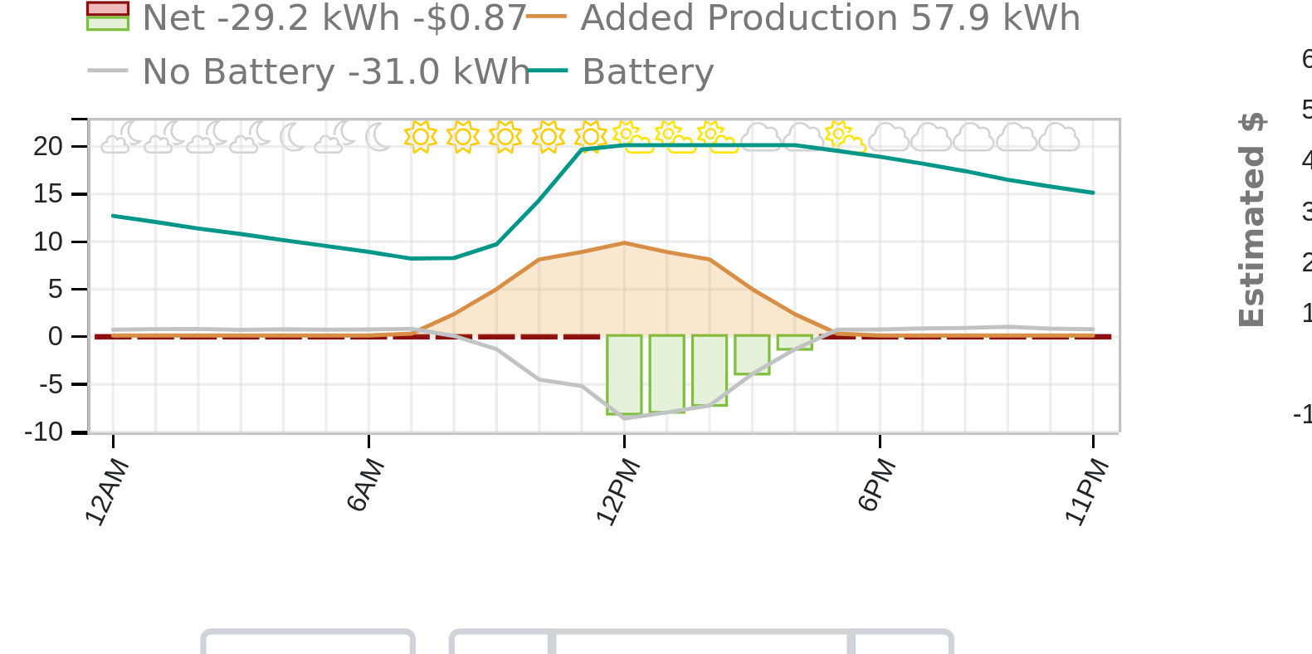
click at [686, 163] on text "No Battery -31.0 kWh" at bounding box center [687, 157] width 108 height 12
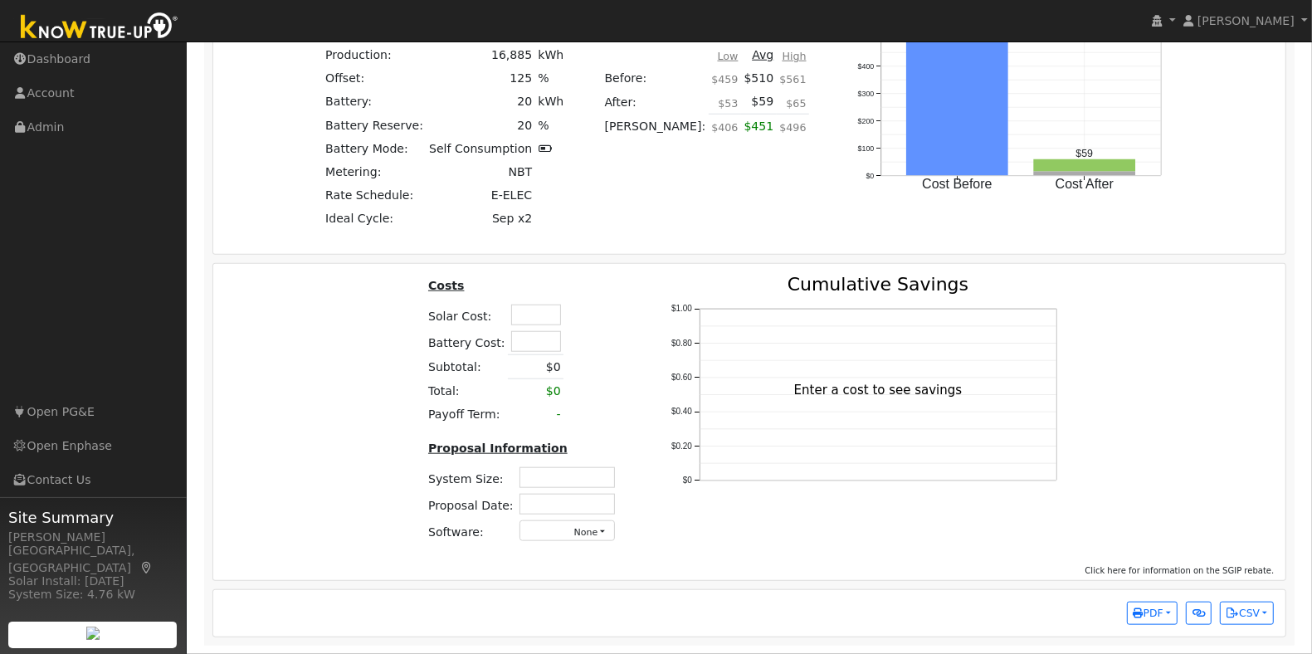
scroll to position [1279, 0]
click at [532, 313] on input "text" at bounding box center [536, 314] width 50 height 21
click at [531, 333] on input "text" at bounding box center [536, 341] width 50 height 21
type input "$37,500"
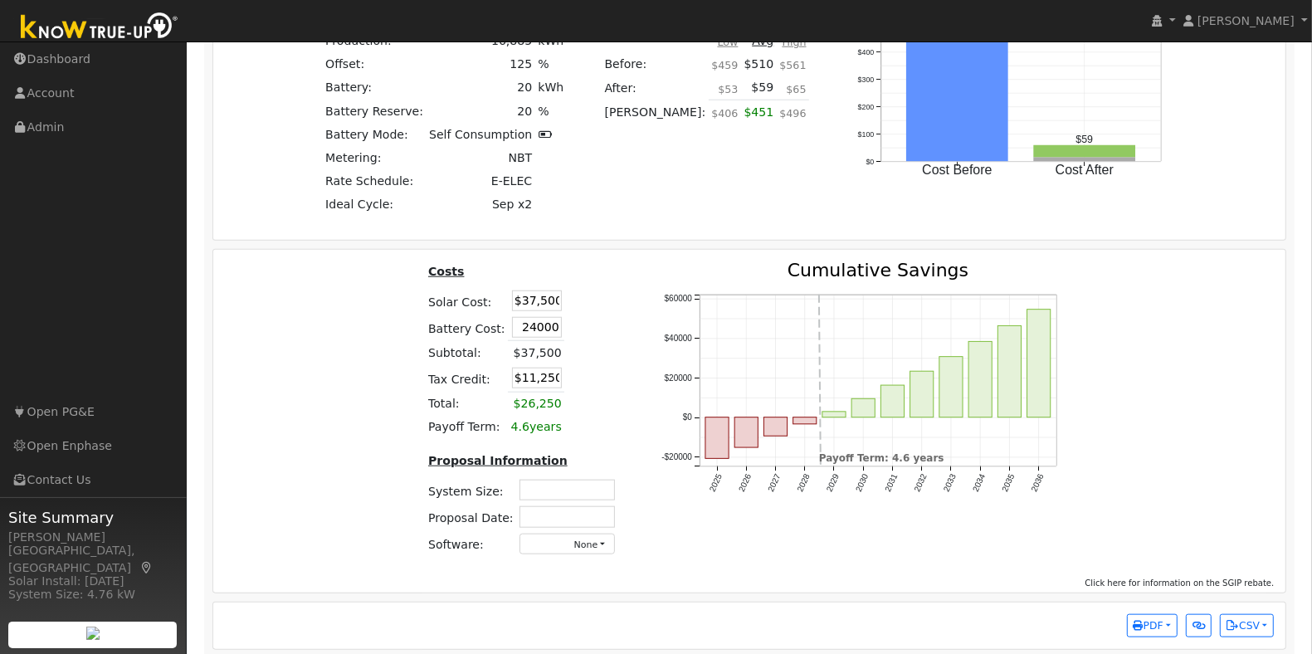
type input "$24,000"
type input "$18,450"
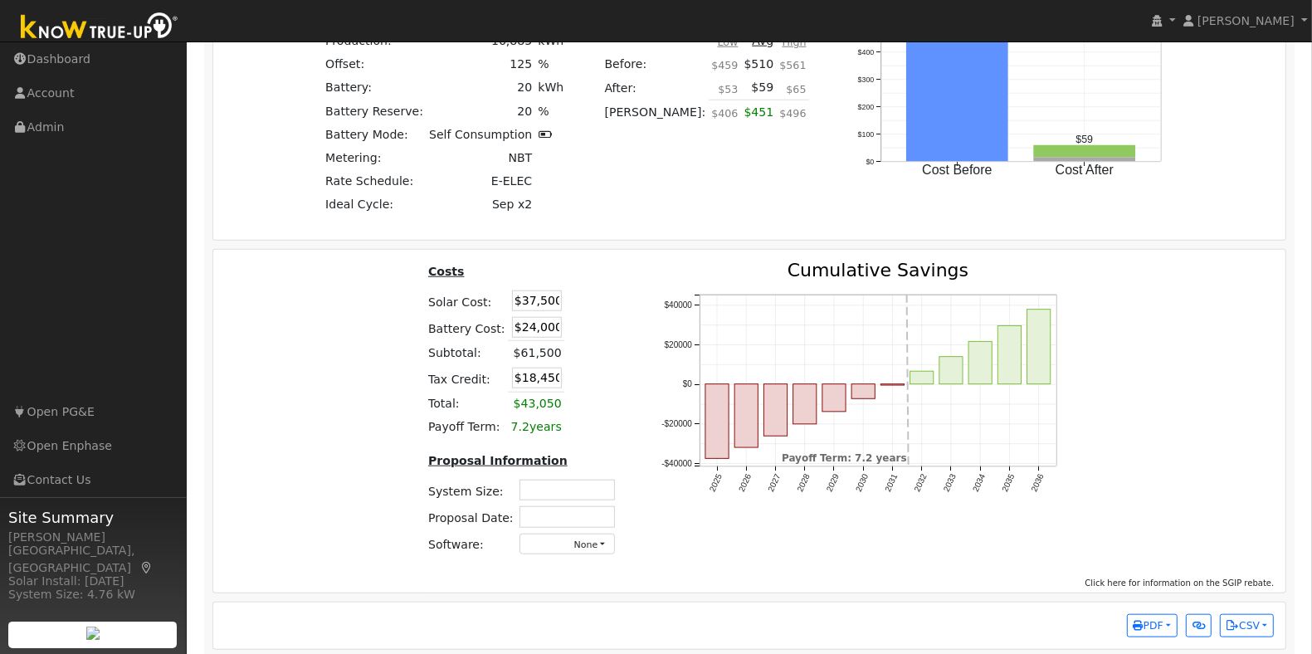
click at [573, 304] on td at bounding box center [578, 300] width 29 height 27
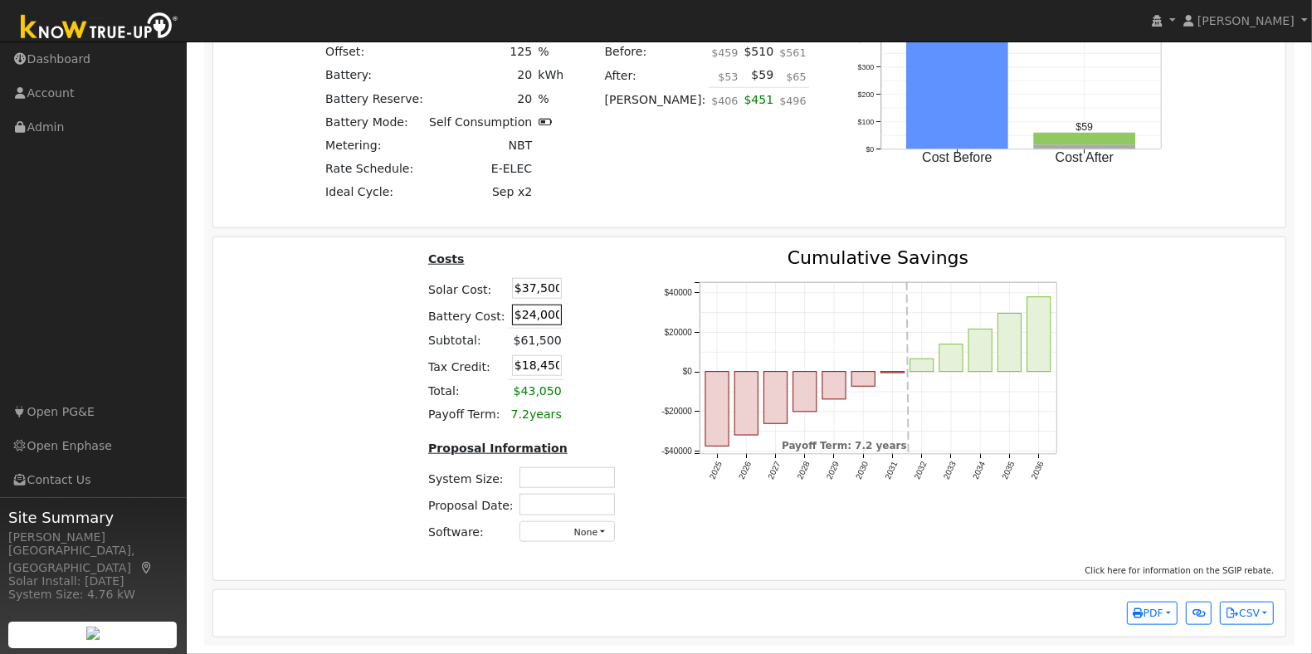
click at [533, 315] on input "$24,000" at bounding box center [537, 314] width 50 height 21
type input "$25,000"
type input "$18,750"
click at [573, 296] on td at bounding box center [578, 288] width 29 height 27
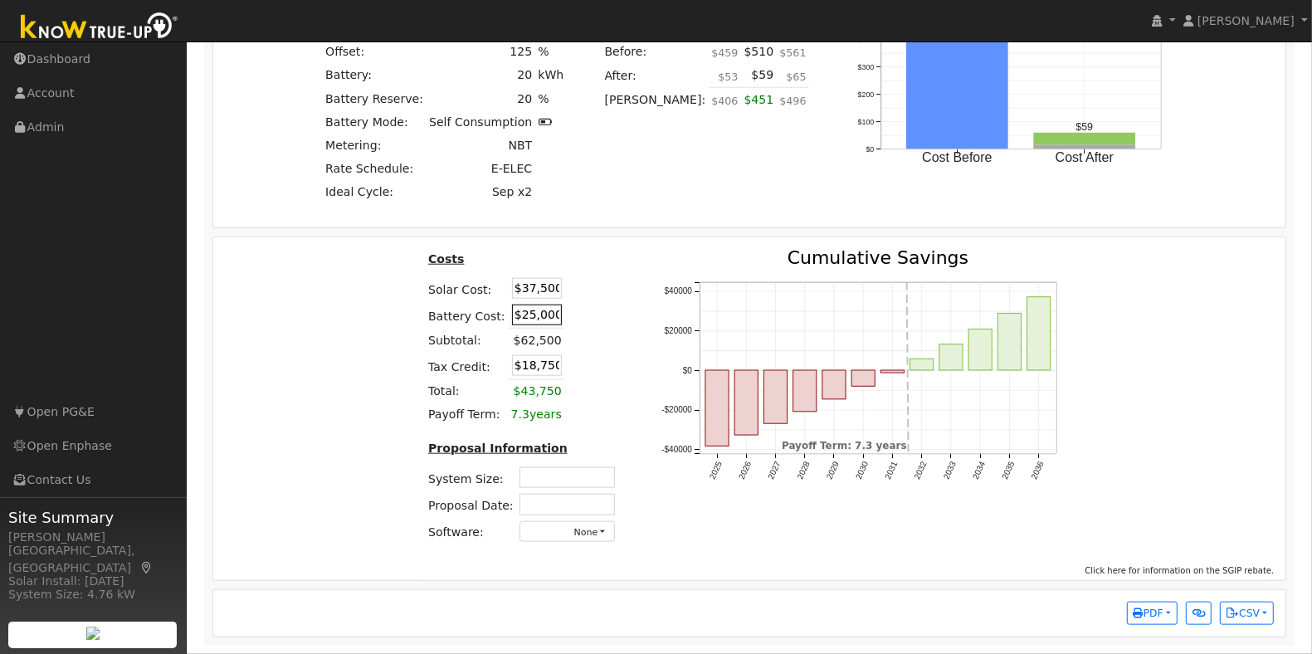
click at [537, 316] on input "$25,000" at bounding box center [537, 314] width 50 height 21
click at [531, 287] on input "$37,500" at bounding box center [537, 288] width 50 height 21
type input "$11,250"
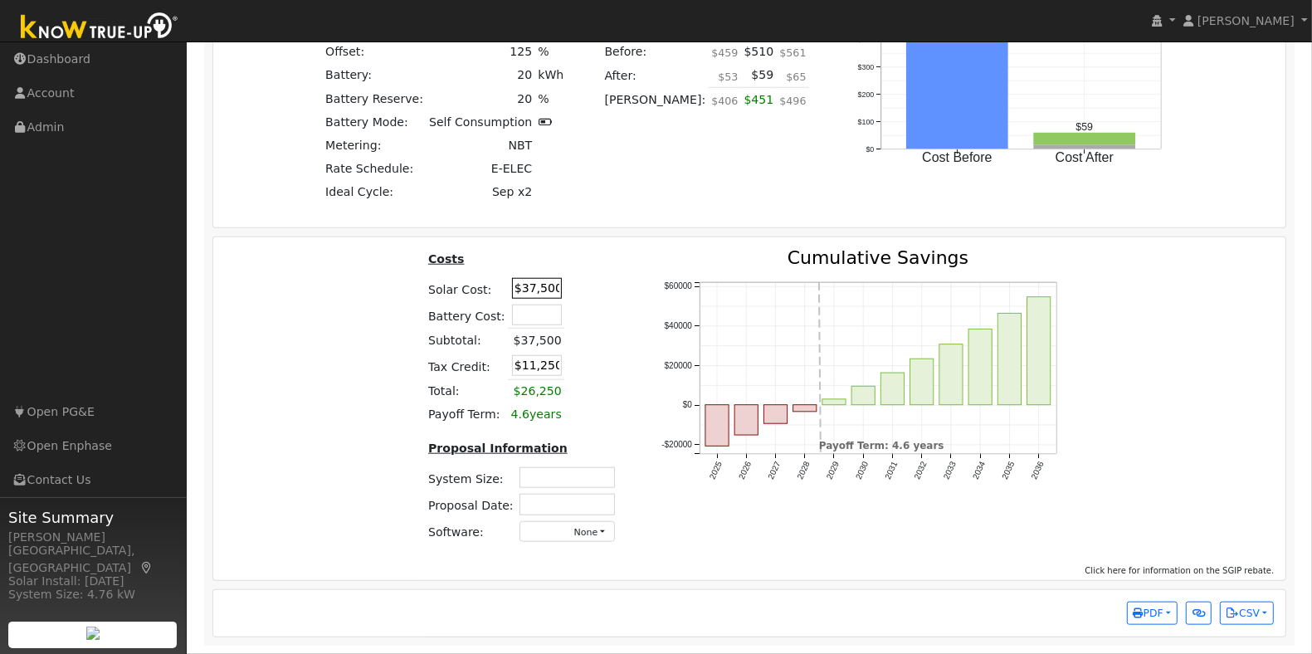
click at [531, 287] on input "$37,500" at bounding box center [537, 288] width 50 height 21
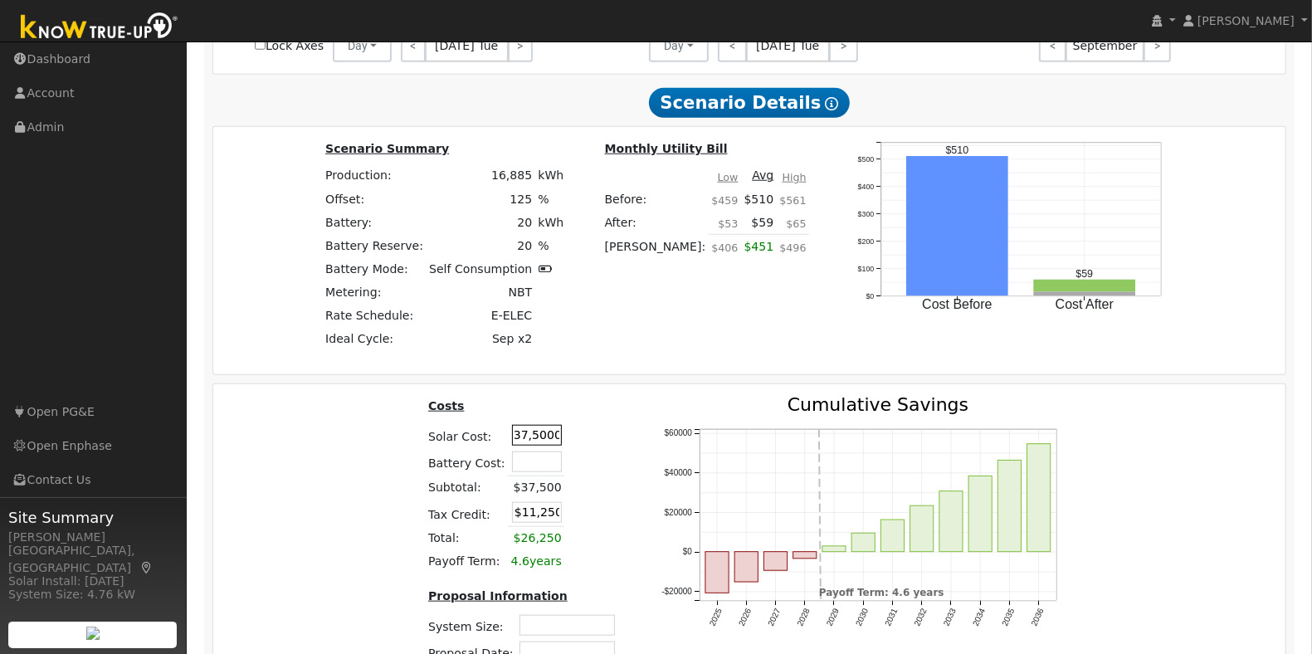
scroll to position [1211, 0]
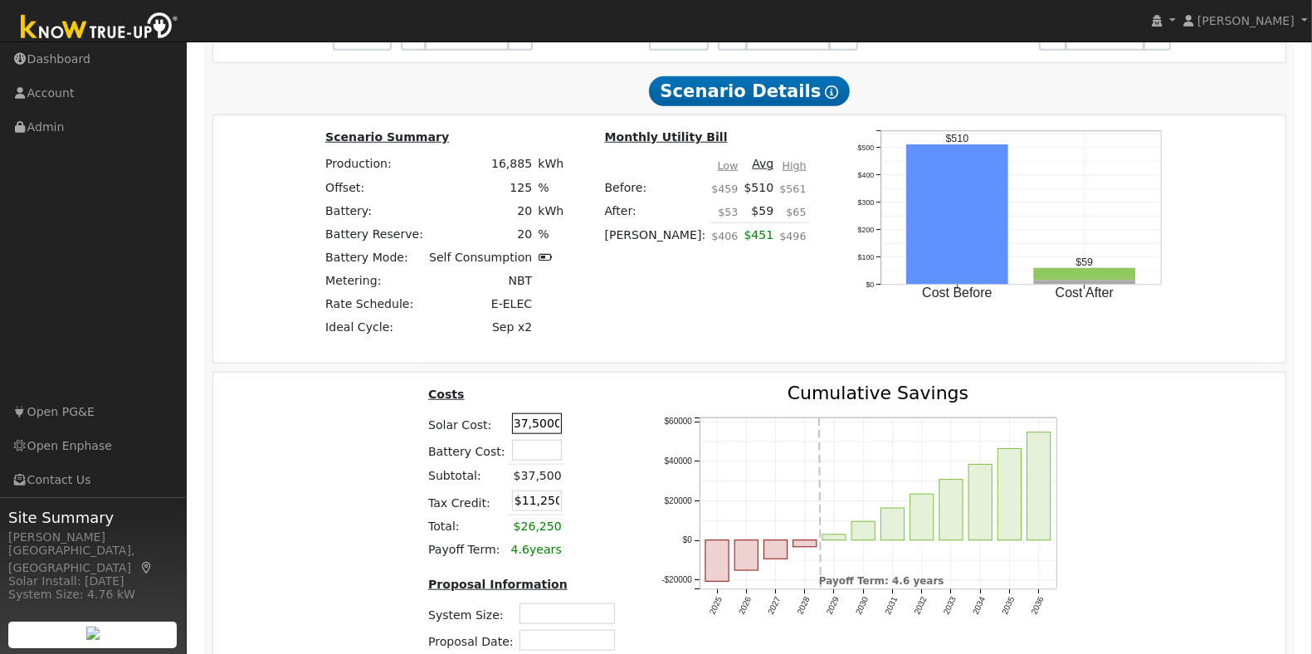
click at [528, 432] on input "$37,50000" at bounding box center [537, 423] width 50 height 21
type input "$56,000"
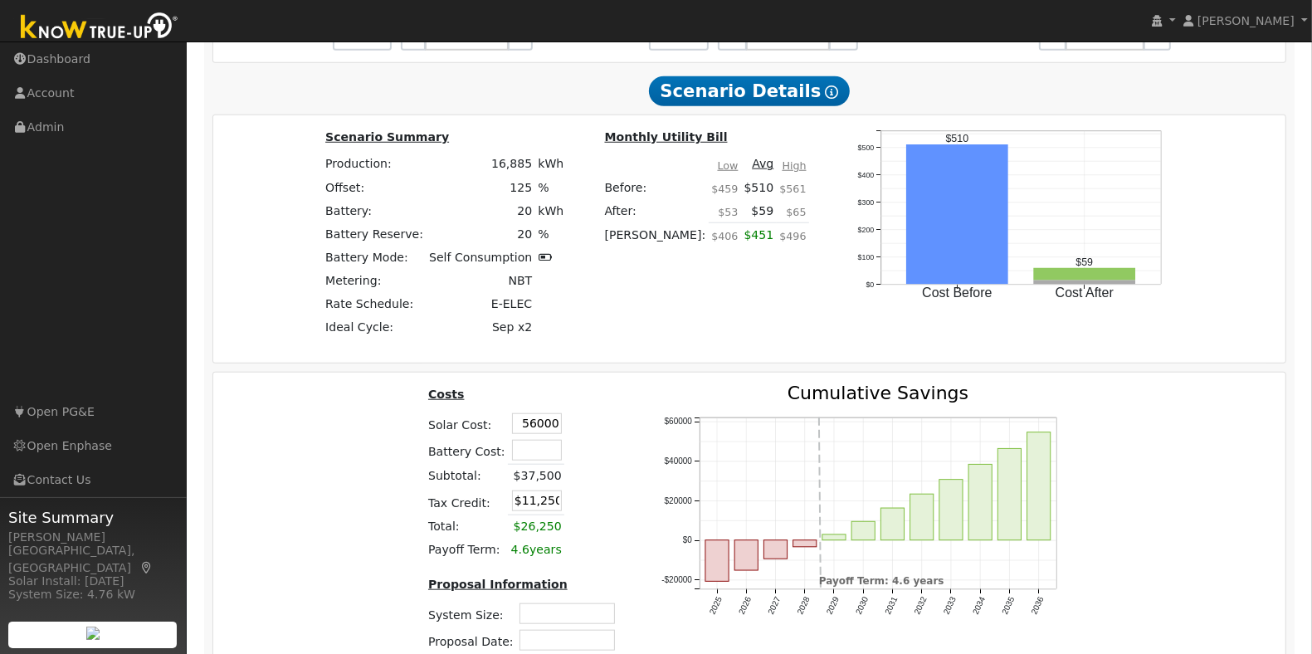
type input "$16,800"
click at [372, 455] on div "Costs Solar Cost: $56,000 Battery Cost: Subtotal: $37,500 Tax Credit: $16,800 T…" at bounding box center [749, 537] width 1084 height 307
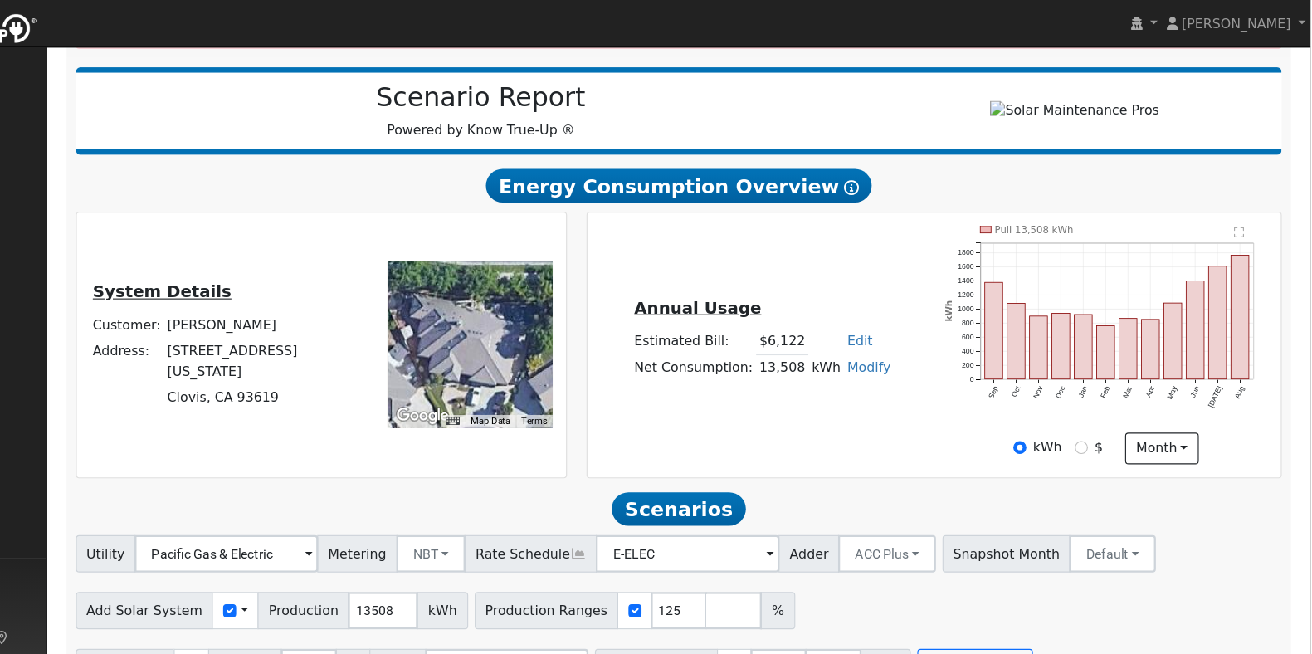
scroll to position [216, 0]
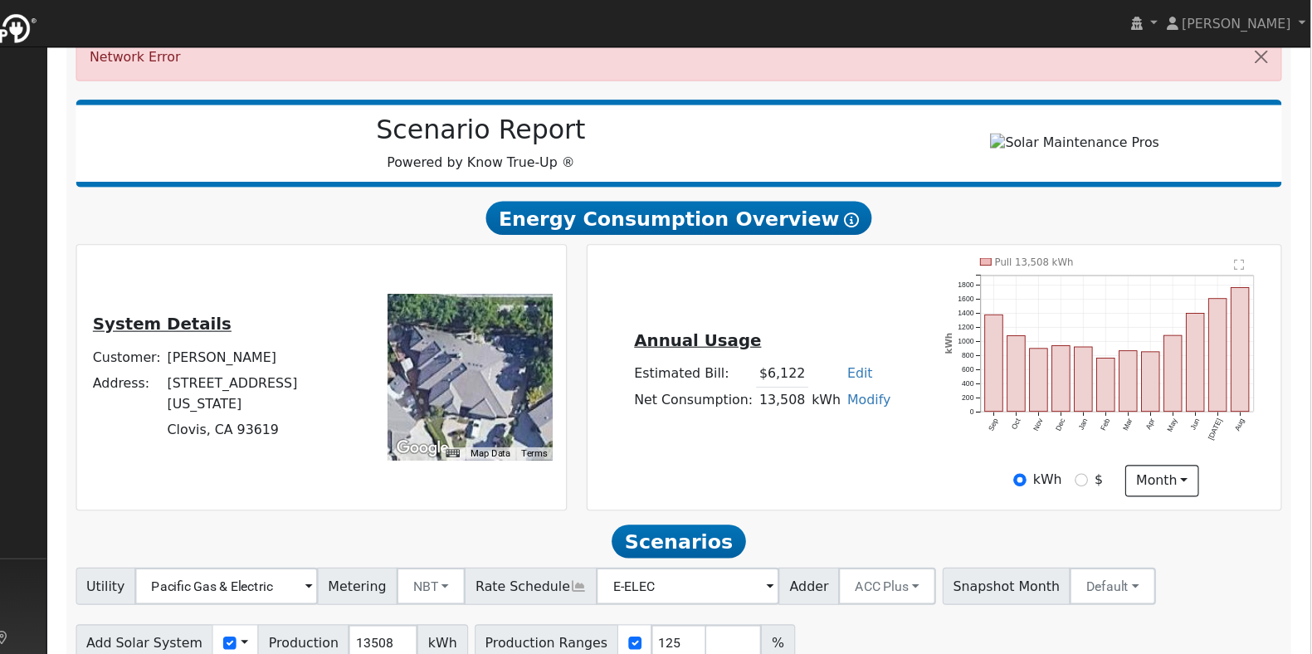
click at [878, 265] on div "Annual Usage Estimated Bill: $6,122 Edit Estimated Bill $ Annual Net Consumptio…" at bounding box center [976, 336] width 612 height 212
